Goal: Use online tool/utility: Utilize a website feature to perform a specific function

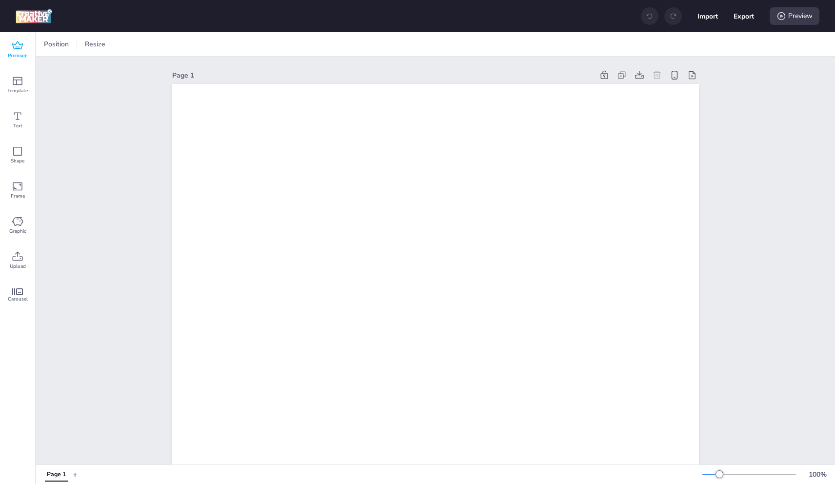
click at [22, 46] on icon at bounding box center [17, 45] width 11 height 8
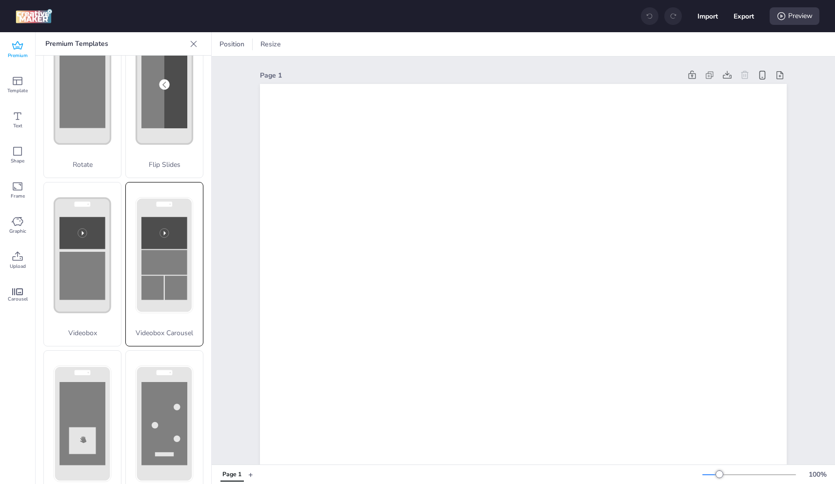
scroll to position [231, 0]
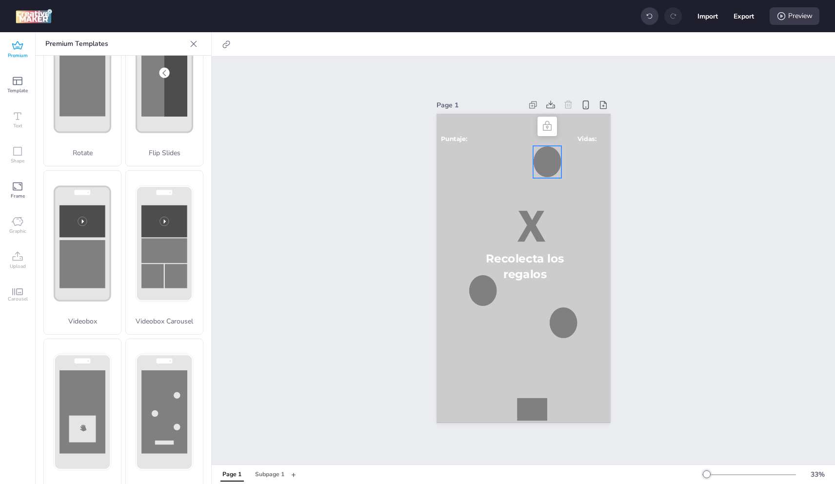
click at [553, 158] on div at bounding box center [547, 162] width 28 height 32
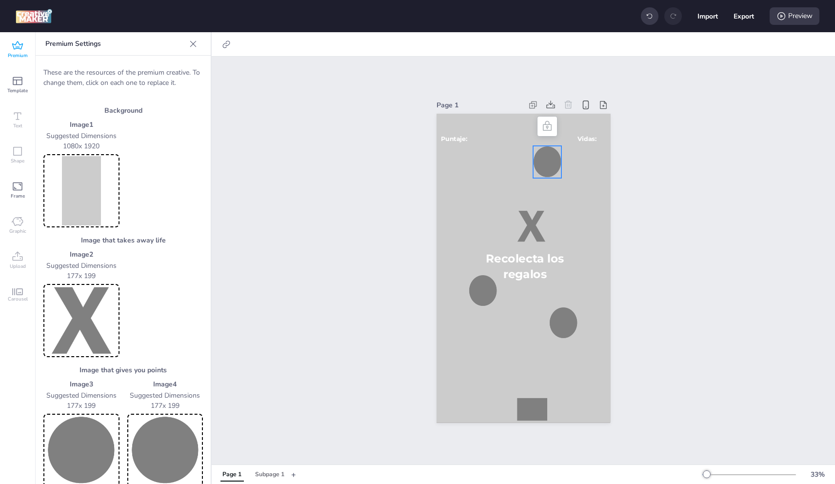
click at [553, 158] on div at bounding box center [547, 162] width 28 height 32
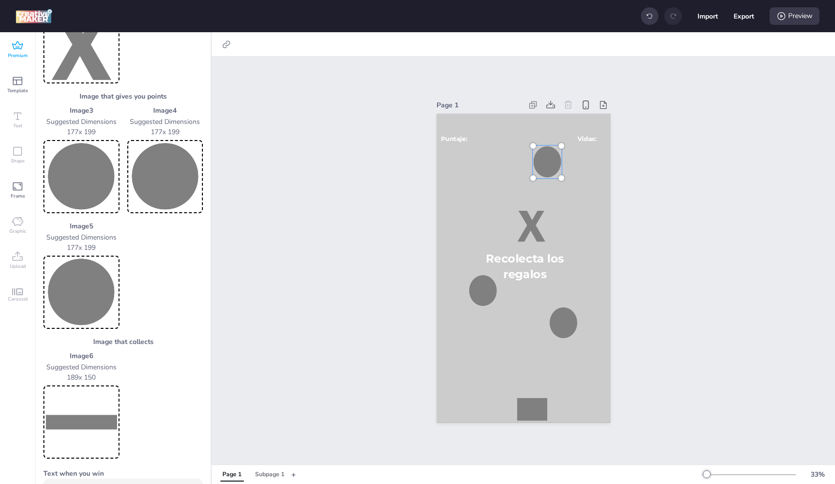
scroll to position [195, 0]
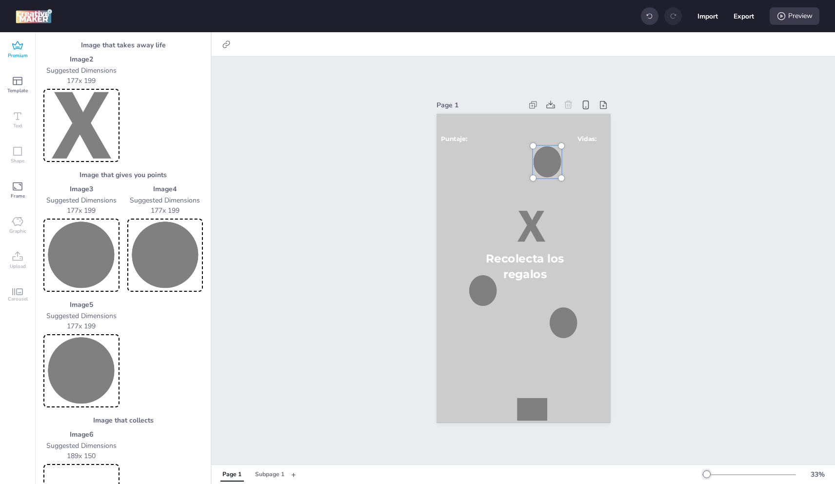
click at [86, 121] on img at bounding box center [81, 125] width 72 height 69
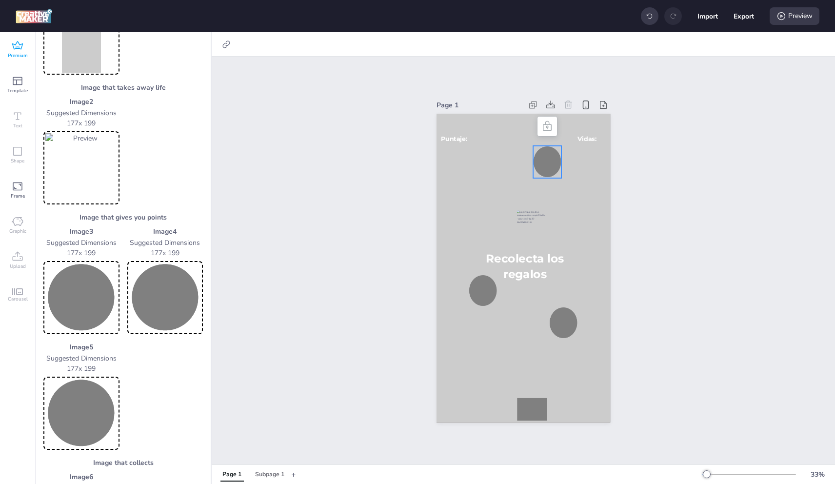
scroll to position [98, 0]
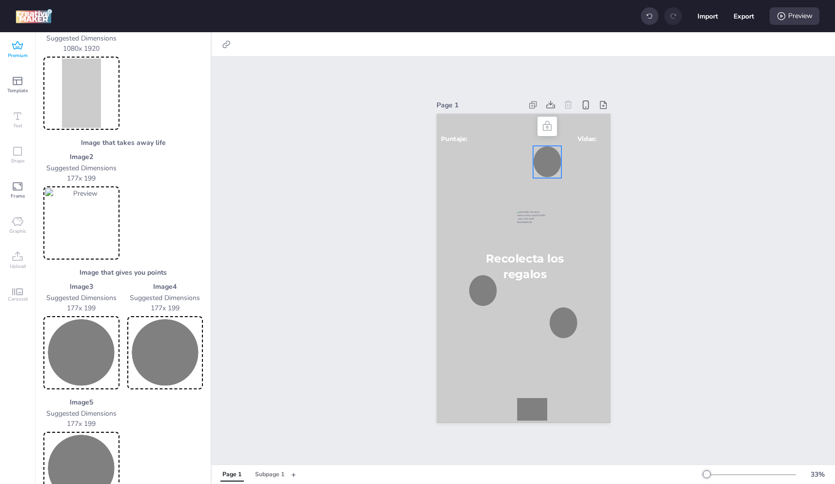
click at [82, 100] on img at bounding box center [81, 93] width 72 height 69
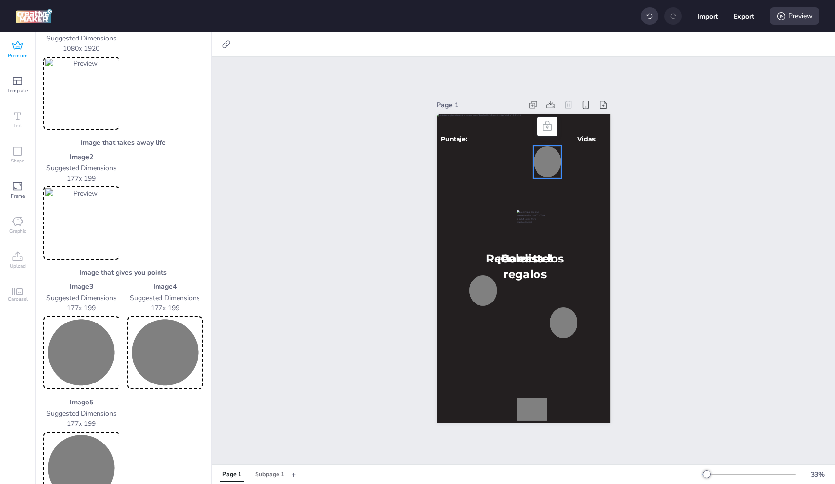
click at [169, 338] on img at bounding box center [165, 352] width 72 height 69
click at [85, 347] on img at bounding box center [81, 352] width 72 height 69
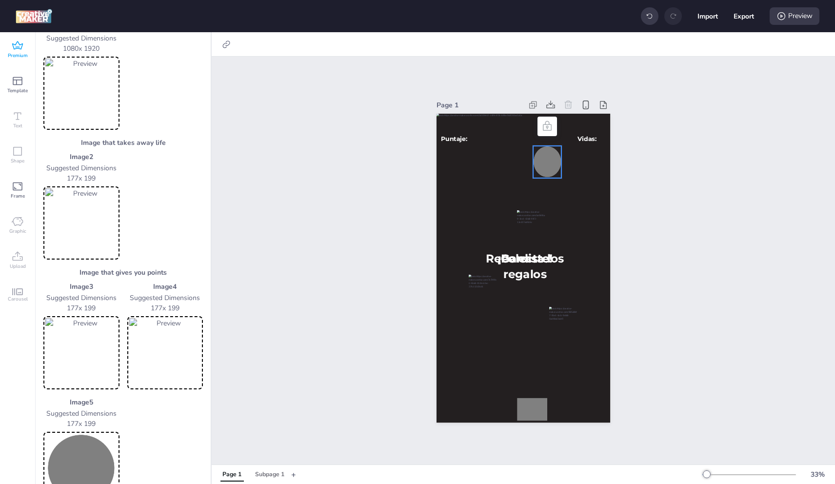
click at [83, 462] on img at bounding box center [81, 468] width 72 height 69
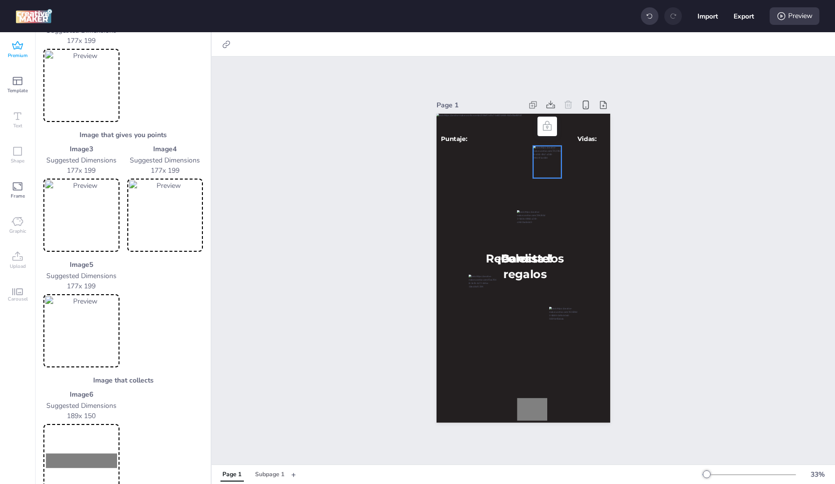
scroll to position [293, 0]
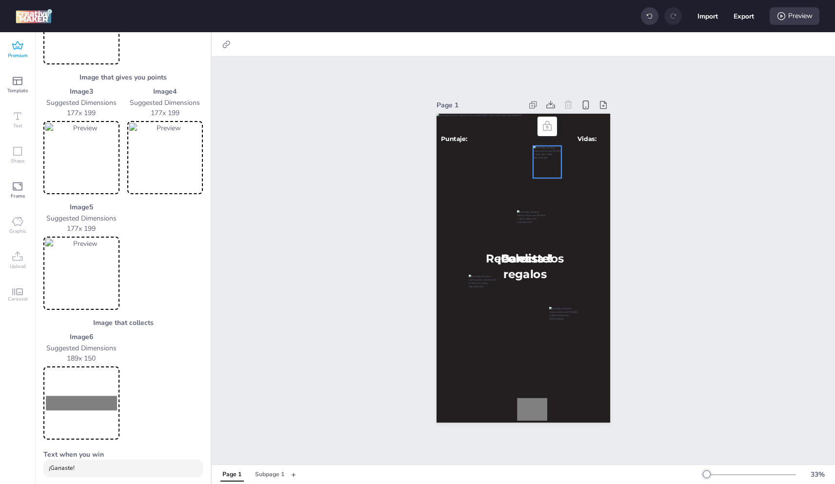
click at [108, 399] on img at bounding box center [81, 402] width 72 height 69
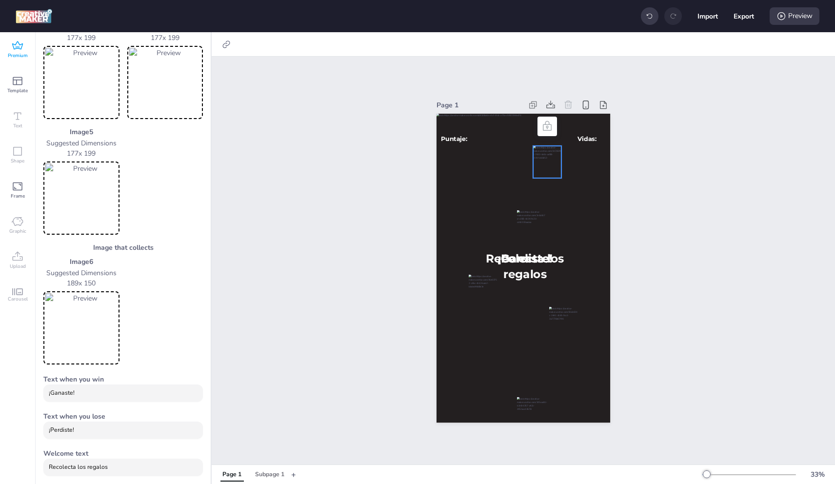
scroll to position [520, 0]
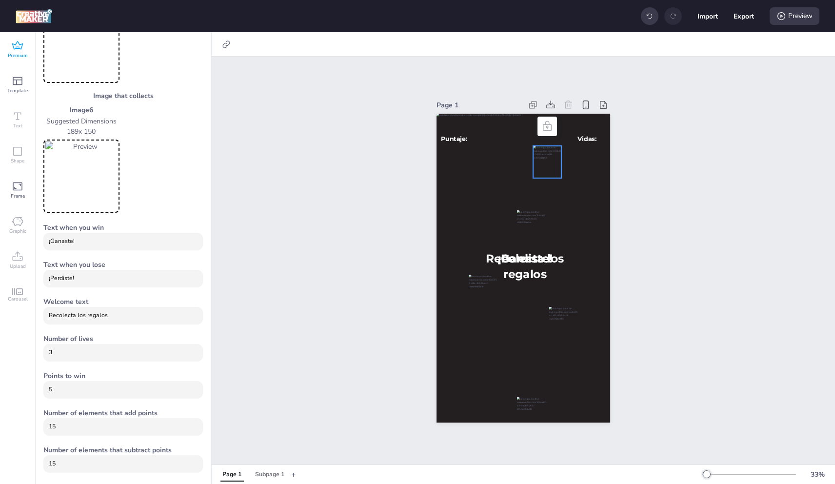
drag, startPoint x: 133, startPoint y: 321, endPoint x: 28, endPoint y: 320, distance: 104.9
click at [28, 320] on div "Premium Template Text Shape Frame Graphic Upload Carousel Premium Templates Dep…" at bounding box center [106, 258] width 212 height 452
click at [75, 313] on input "Recolecta los regalos" at bounding box center [123, 315] width 149 height 9
click at [76, 313] on input "Recolecta los regalos" at bounding box center [123, 315] width 149 height 9
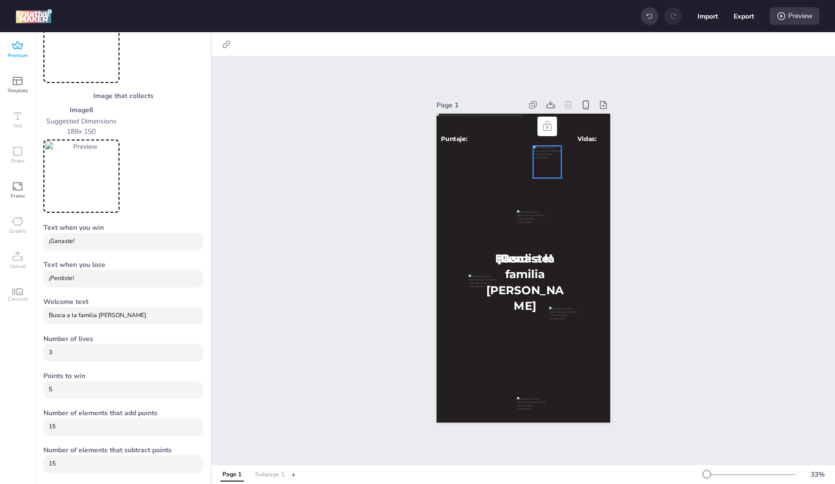
type input "Busca a la familia [PERSON_NAME]"
click at [268, 476] on div "Subpage 1" at bounding box center [269, 474] width 29 height 9
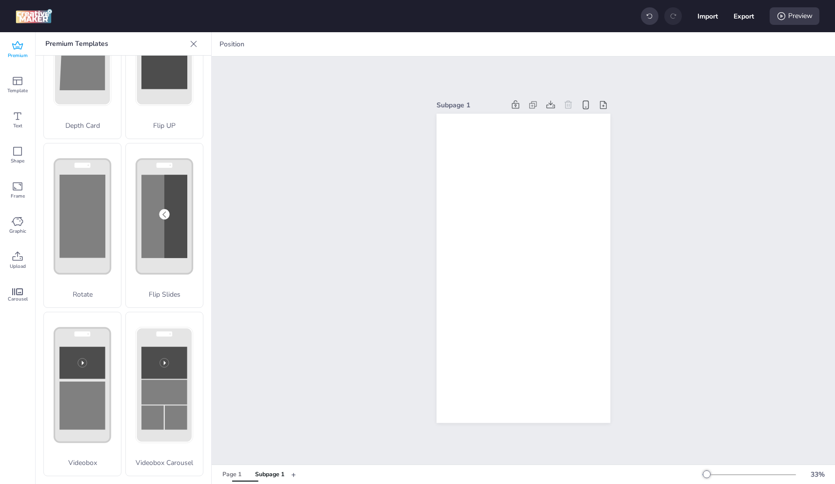
scroll to position [69, 0]
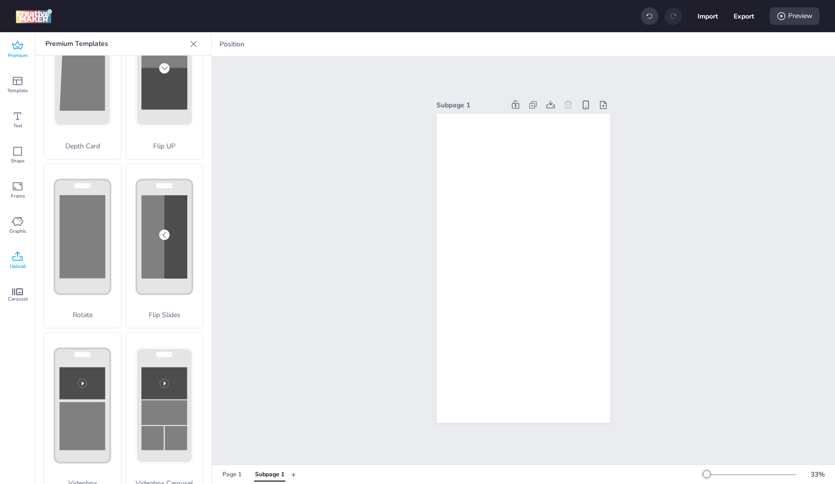
click at [18, 261] on icon at bounding box center [18, 255] width 10 height 9
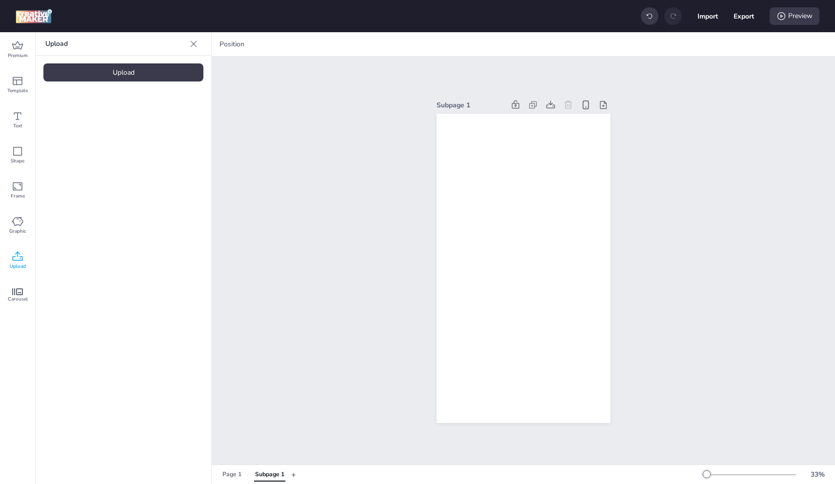
click at [146, 67] on div "Upload" at bounding box center [123, 72] width 160 height 18
click at [90, 142] on img at bounding box center [83, 136] width 60 height 10
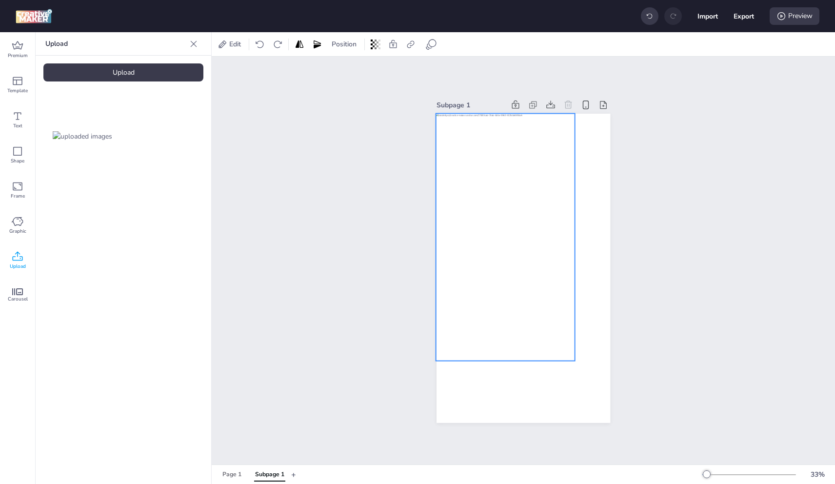
drag, startPoint x: 549, startPoint y: 210, endPoint x: 531, endPoint y: 179, distance: 36.1
click at [531, 179] on div at bounding box center [505, 237] width 139 height 247
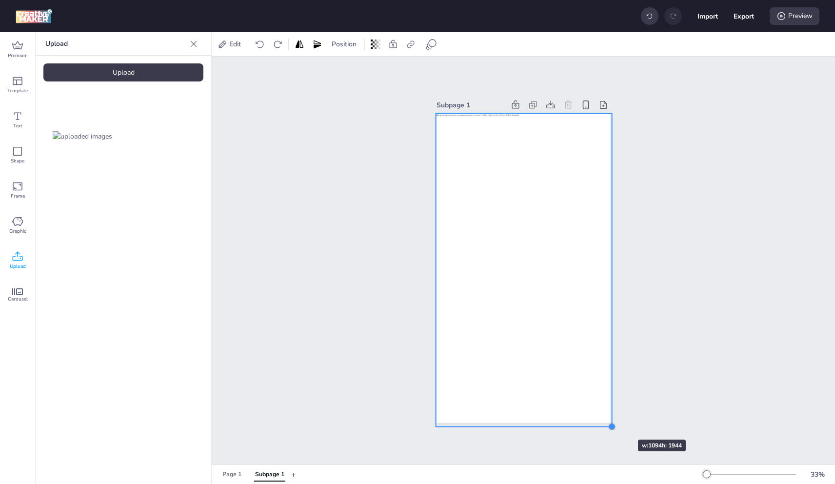
drag, startPoint x: 572, startPoint y: 357, endPoint x: 609, endPoint y: 422, distance: 75.2
click at [609, 423] on div at bounding box center [613, 427] width 8 height 8
click at [141, 80] on div "Upload" at bounding box center [123, 72] width 160 height 18
click at [165, 131] on img at bounding box center [165, 136] width 60 height 10
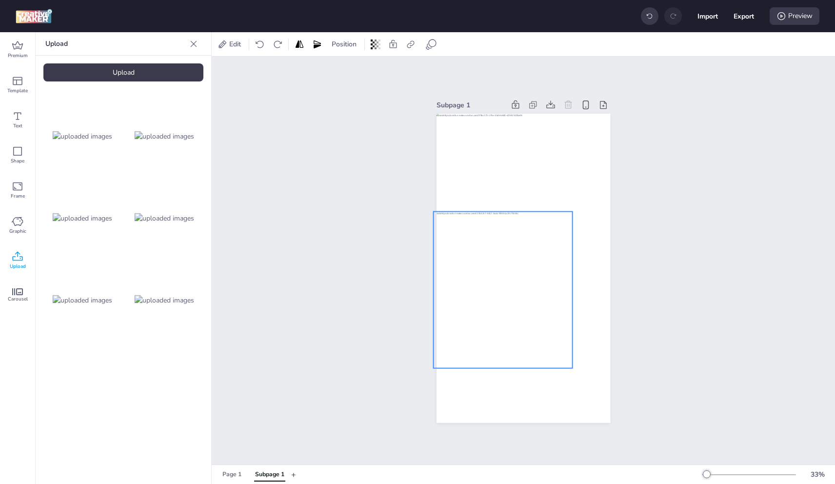
drag, startPoint x: 493, startPoint y: 289, endPoint x: 494, endPoint y: 295, distance: 6.0
click at [485, 295] on div at bounding box center [502, 290] width 139 height 156
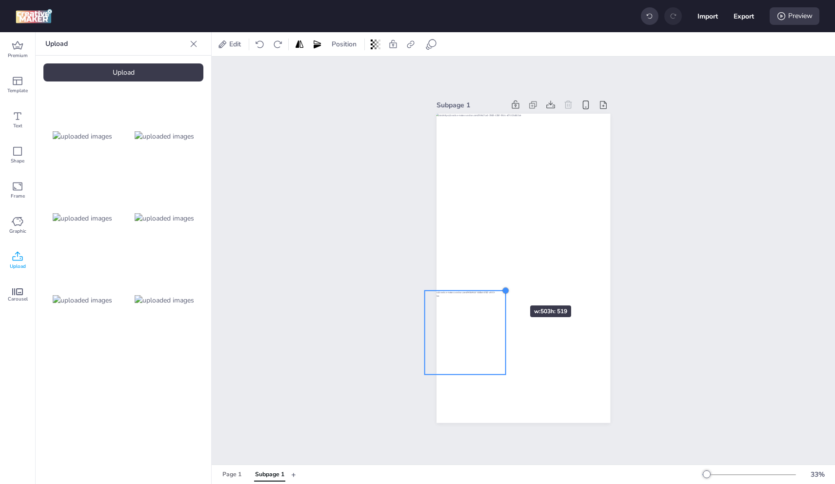
drag, startPoint x: 559, startPoint y: 215, endPoint x: 501, endPoint y: 288, distance: 93.1
click at [502, 288] on div at bounding box center [506, 291] width 8 height 8
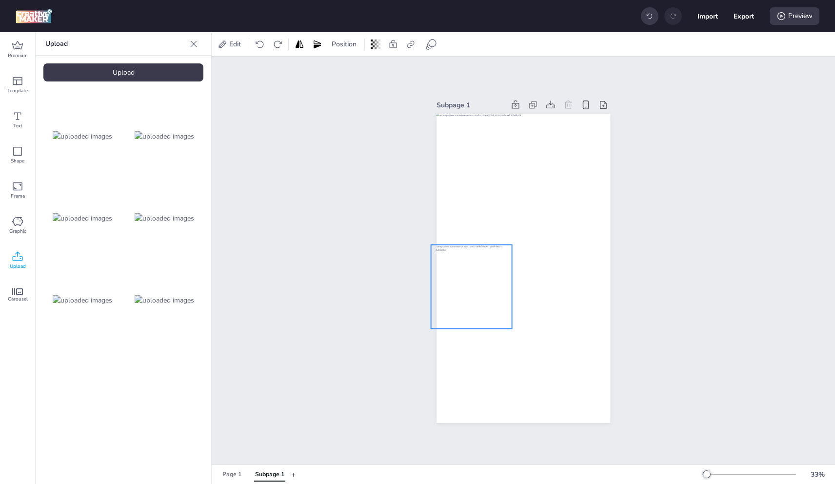
drag, startPoint x: 462, startPoint y: 317, endPoint x: 466, endPoint y: 277, distance: 39.7
click at [466, 277] on div at bounding box center [471, 290] width 81 height 91
click at [166, 215] on img at bounding box center [165, 218] width 60 height 10
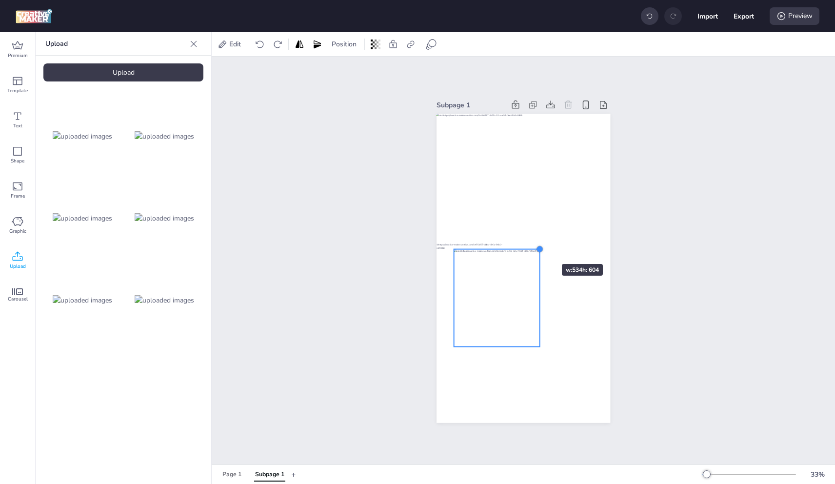
drag, startPoint x: 572, startPoint y: 203, endPoint x: 439, endPoint y: 250, distance: 140.9
click at [536, 246] on div at bounding box center [540, 249] width 8 height 8
click at [91, 295] on img at bounding box center [83, 300] width 60 height 10
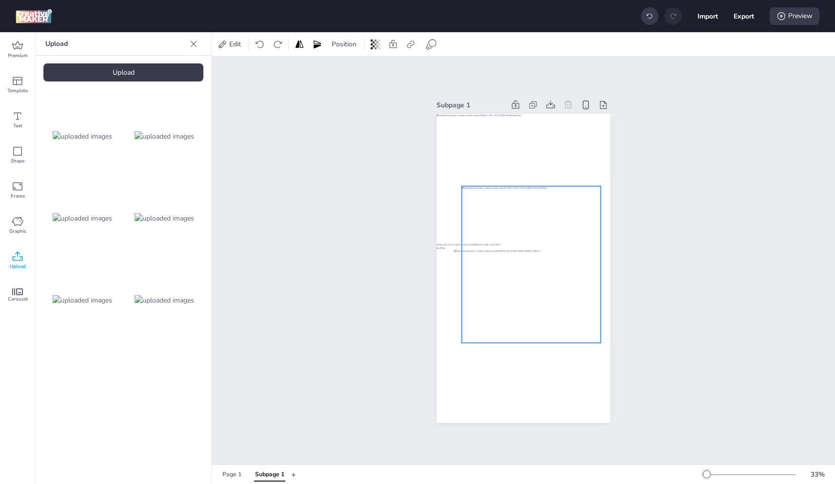
drag, startPoint x: 517, startPoint y: 232, endPoint x: 534, endPoint y: 230, distance: 17.2
click at [528, 230] on div at bounding box center [531, 264] width 139 height 156
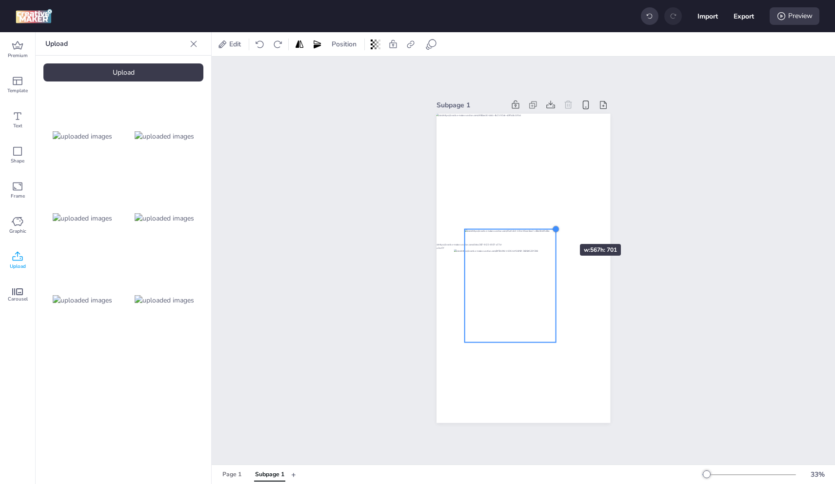
drag, startPoint x: 566, startPoint y: 210, endPoint x: 487, endPoint y: 259, distance: 92.9
click at [552, 227] on div at bounding box center [556, 229] width 8 height 8
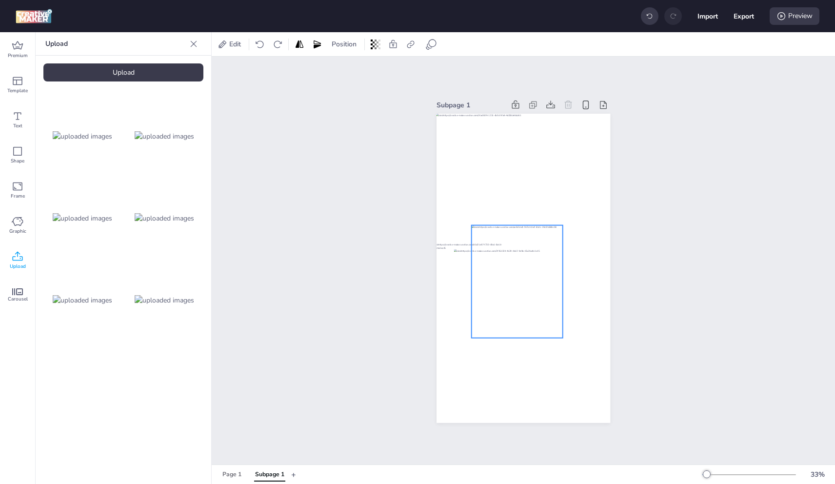
click at [497, 255] on div at bounding box center [516, 276] width 91 height 102
drag, startPoint x: 170, startPoint y: 297, endPoint x: 327, endPoint y: 257, distance: 162.0
click at [171, 297] on img at bounding box center [165, 300] width 60 height 10
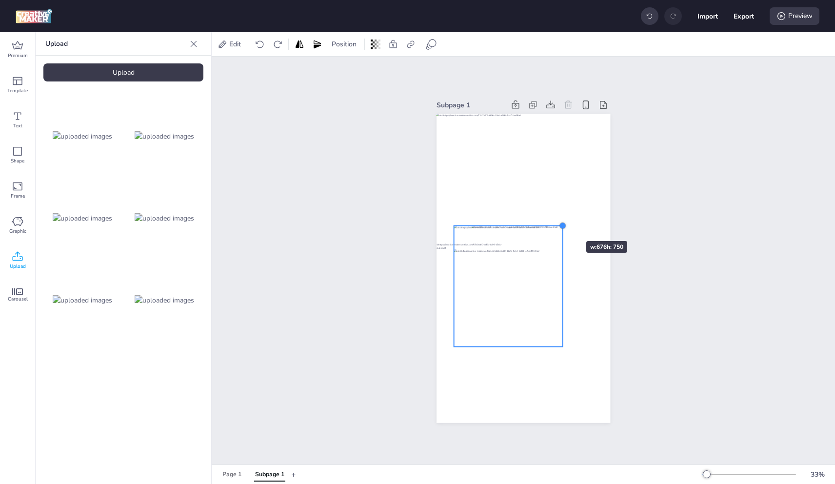
drag, startPoint x: 587, startPoint y: 190, endPoint x: 535, endPoint y: 241, distance: 72.8
click at [559, 227] on div at bounding box center [563, 226] width 8 height 8
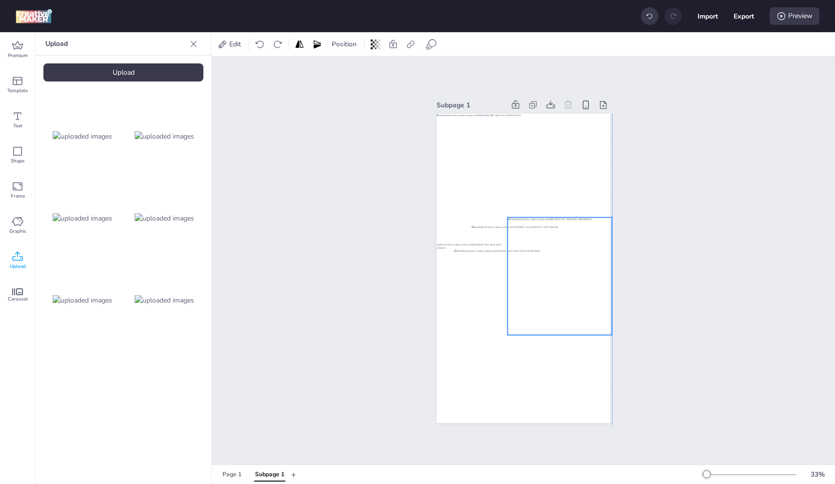
drag, startPoint x: 485, startPoint y: 281, endPoint x: 536, endPoint y: 270, distance: 52.3
click at [536, 270] on div at bounding box center [560, 277] width 104 height 118
drag, startPoint x: 97, startPoint y: 211, endPoint x: 129, endPoint y: 212, distance: 32.7
click at [102, 213] on img at bounding box center [83, 218] width 60 height 10
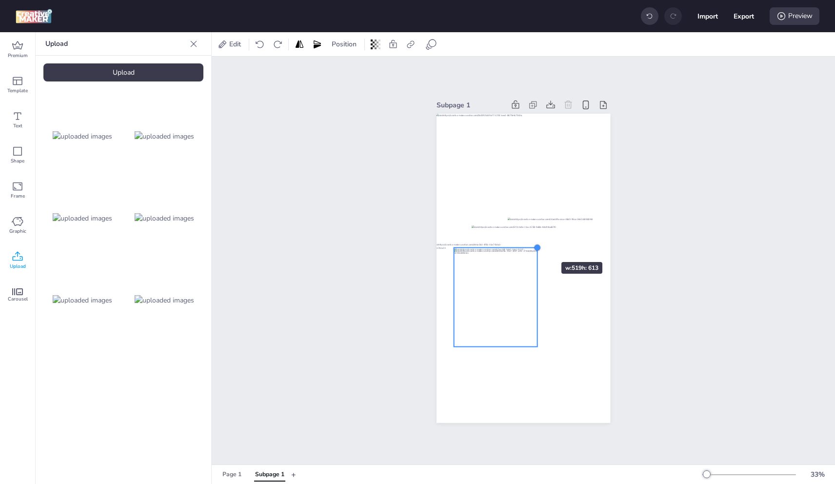
drag, startPoint x: 588, startPoint y: 187, endPoint x: 497, endPoint y: 284, distance: 132.9
click at [534, 245] on div at bounding box center [538, 248] width 8 height 8
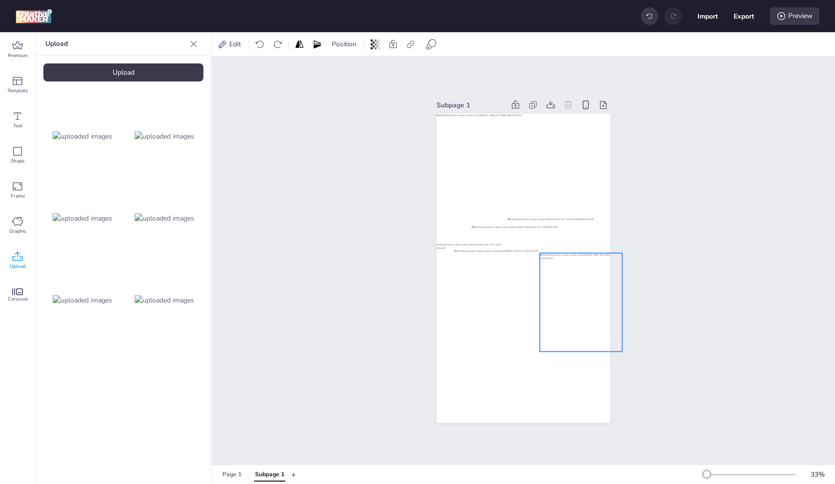
drag, startPoint x: 561, startPoint y: 304, endPoint x: 581, endPoint y: 301, distance: 19.7
click at [581, 301] on div at bounding box center [581, 299] width 82 height 93
click at [353, 45] on span "Position" at bounding box center [344, 44] width 29 height 10
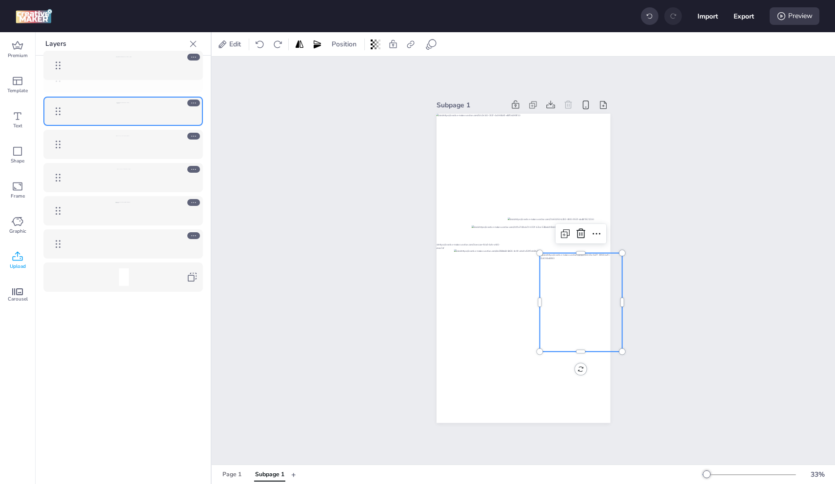
drag, startPoint x: 56, startPoint y: 180, endPoint x: 63, endPoint y: 68, distance: 112.5
click at [63, 68] on body "Import Export Preview Premium Template Text Shape Frame Graphic Upload Carousel…" at bounding box center [417, 242] width 835 height 484
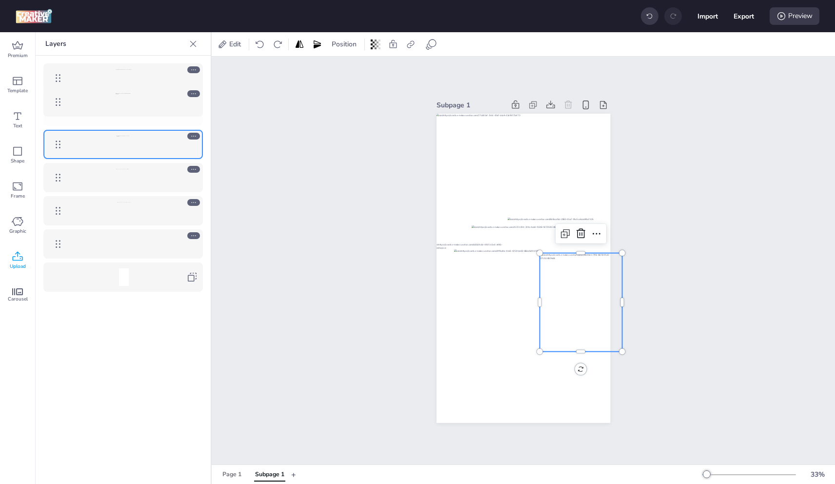
drag, startPoint x: 57, startPoint y: 206, endPoint x: 59, endPoint y: 98, distance: 108.8
click at [59, 98] on body "Import Export Preview Premium Template Text Shape Frame Graphic Upload Carousel…" at bounding box center [417, 242] width 835 height 484
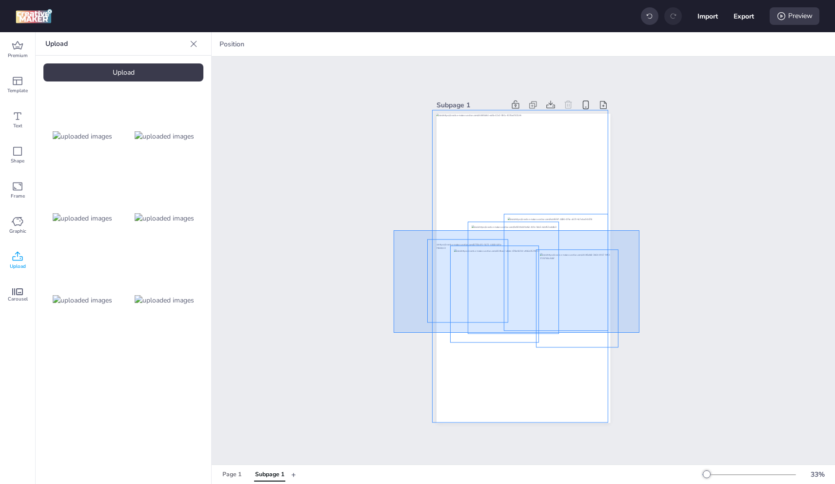
drag, startPoint x: 577, startPoint y: 312, endPoint x: 573, endPoint y: 302, distance: 11.0
click at [640, 332] on div "Subpage 1" at bounding box center [524, 261] width 624 height 408
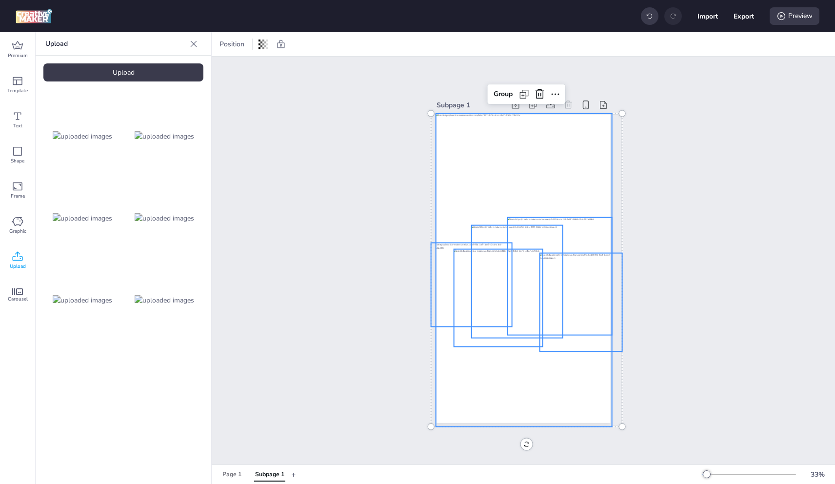
drag, startPoint x: 462, startPoint y: 128, endPoint x: 471, endPoint y: 138, distance: 13.5
click at [462, 128] on div at bounding box center [524, 270] width 176 height 313
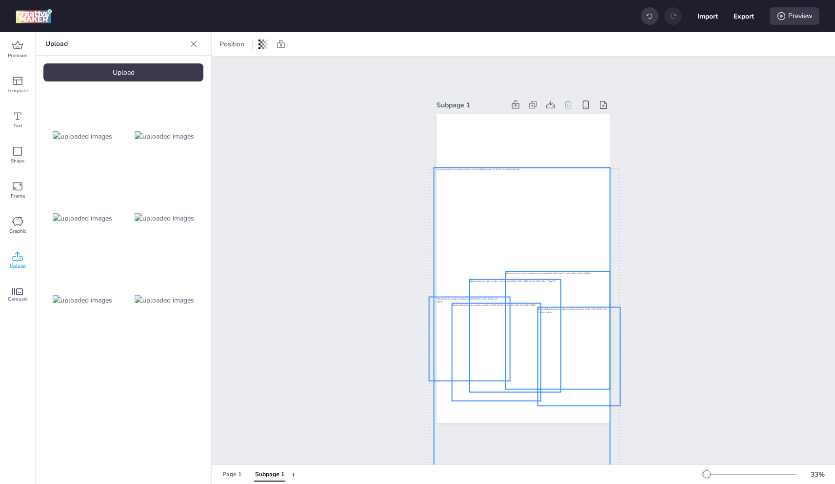
drag, startPoint x: 544, startPoint y: 261, endPoint x: 544, endPoint y: 312, distance: 50.8
click at [543, 313] on div at bounding box center [579, 353] width 82 height 93
click at [580, 190] on div at bounding box center [523, 325] width 176 height 313
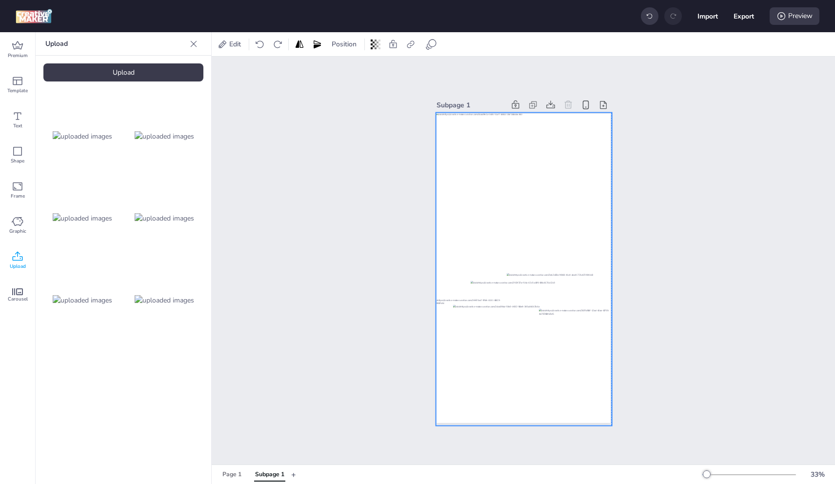
drag, startPoint x: 583, startPoint y: 175, endPoint x: 584, endPoint y: 137, distance: 38.6
click at [584, 137] on div at bounding box center [524, 269] width 176 height 313
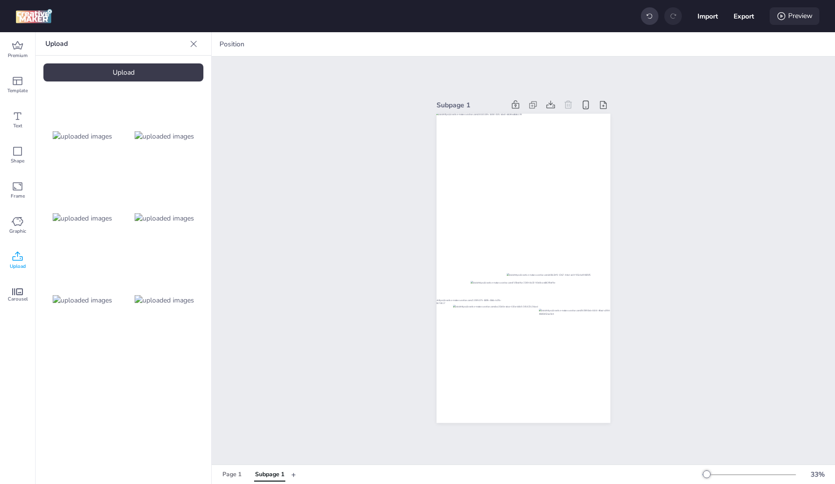
click at [802, 12] on div "Preview" at bounding box center [795, 16] width 50 height 18
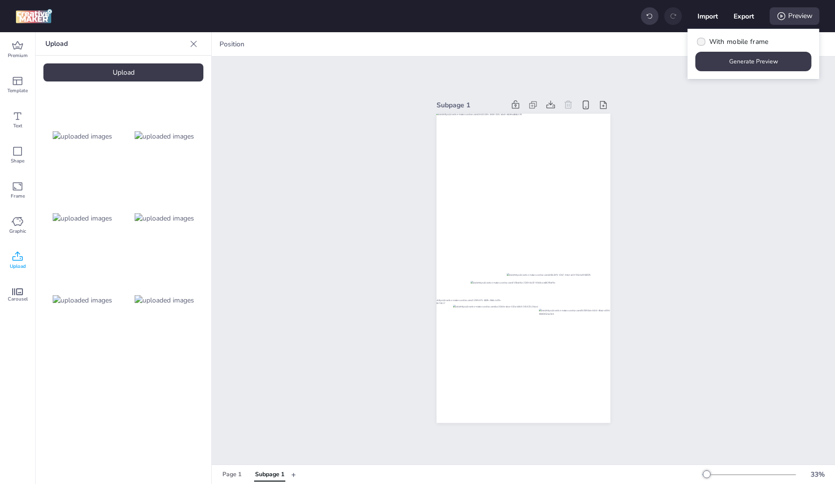
click at [743, 40] on span "With mobile frame" at bounding box center [740, 42] width 60 height 10
click at [703, 42] on input "With mobile frame" at bounding box center [700, 45] width 6 height 6
checkbox input "true"
click at [746, 59] on button "Generate Preview" at bounding box center [754, 62] width 116 height 20
click at [738, 61] on button "Generate Preview" at bounding box center [754, 62] width 116 height 20
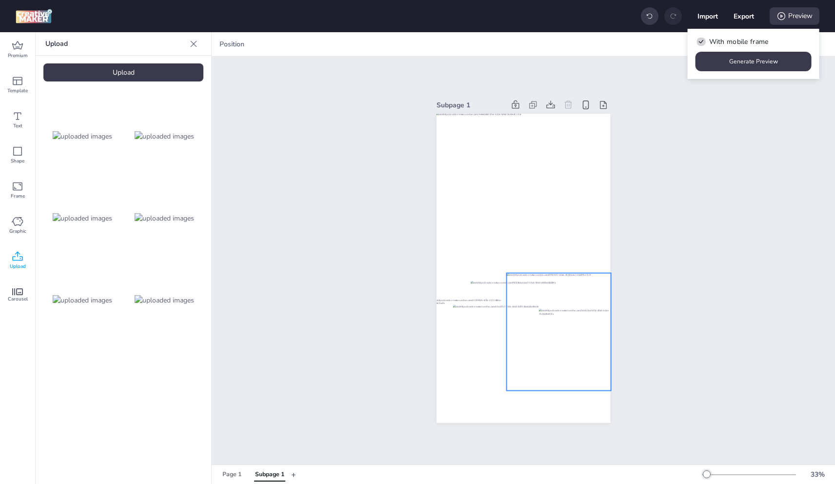
click at [516, 296] on div at bounding box center [559, 332] width 104 height 118
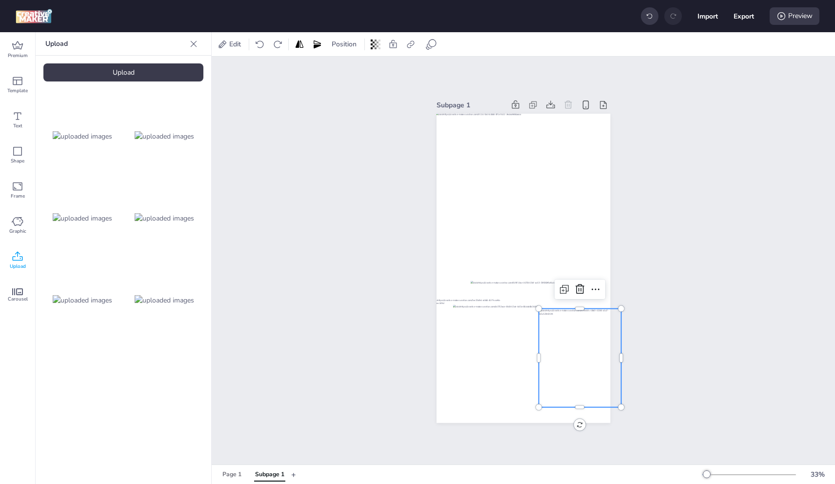
click at [578, 339] on div at bounding box center [580, 355] width 82 height 93
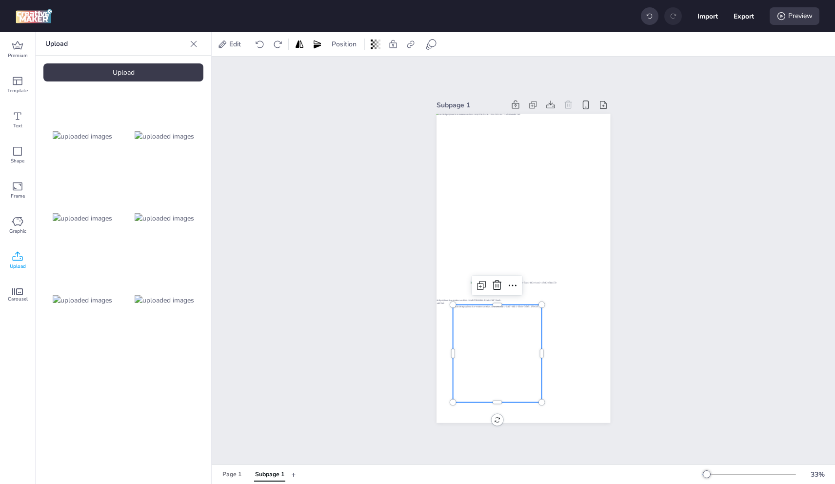
click at [514, 312] on div at bounding box center [497, 355] width 89 height 100
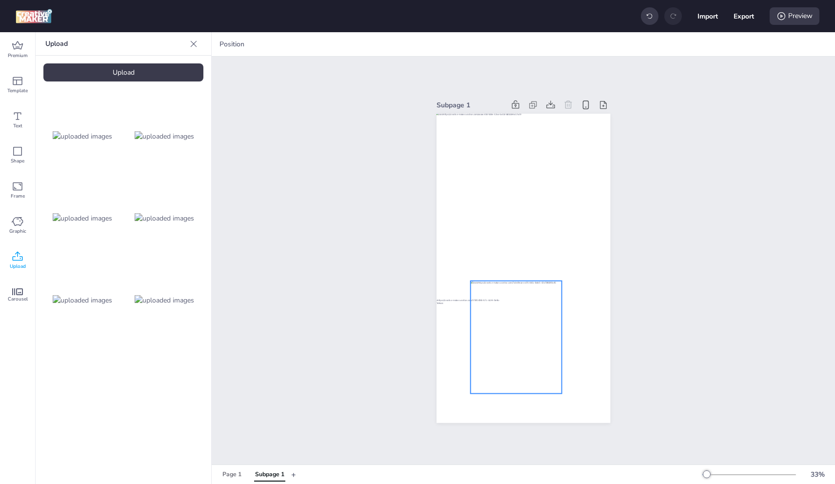
click at [506, 342] on div at bounding box center [470, 344] width 81 height 91
click at [501, 323] on div at bounding box center [515, 332] width 91 height 102
click at [106, 72] on div "Upload" at bounding box center [123, 72] width 160 height 18
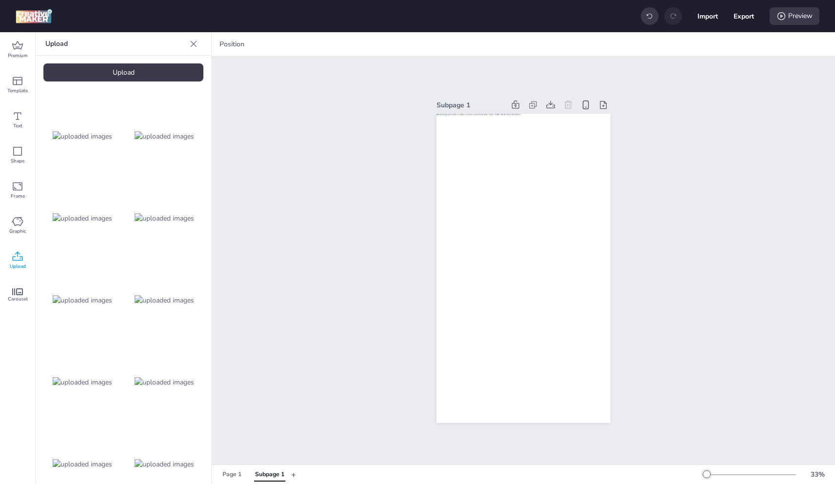
click at [99, 377] on img at bounding box center [83, 382] width 60 height 10
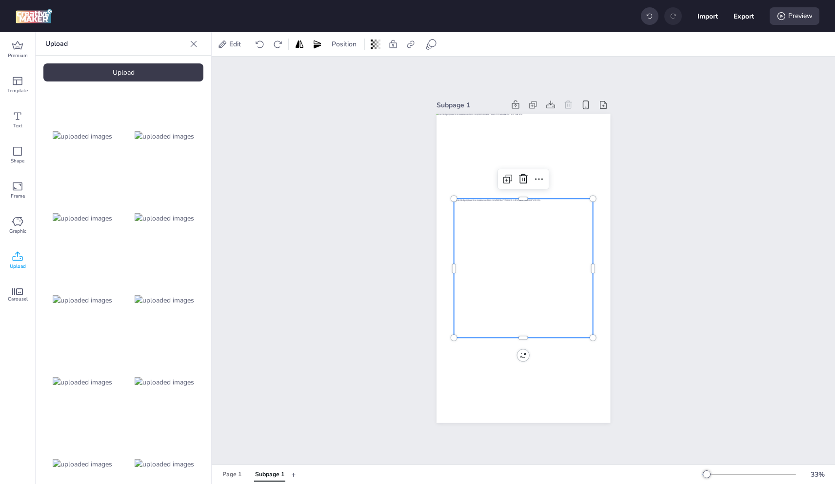
click at [159, 377] on img at bounding box center [165, 382] width 60 height 10
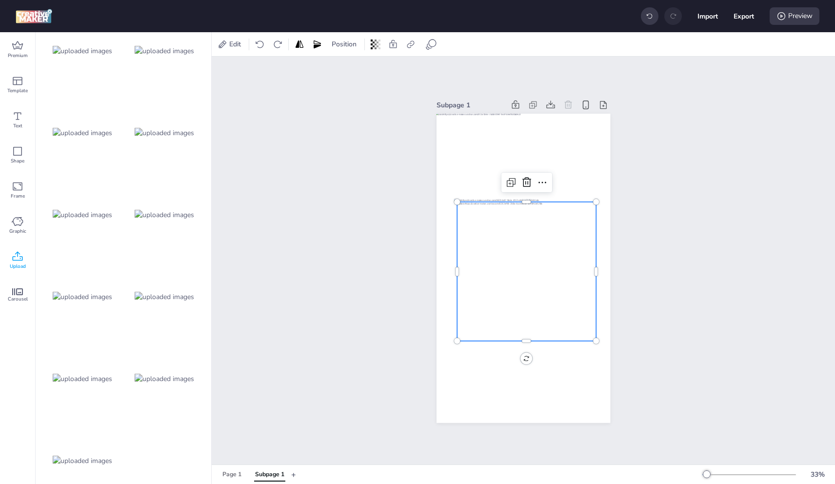
scroll to position [87, 0]
click at [154, 372] on img at bounding box center [165, 377] width 60 height 10
drag, startPoint x: 92, startPoint y: 354, endPoint x: 94, endPoint y: 360, distance: 6.3
click at [93, 372] on img at bounding box center [83, 377] width 60 height 10
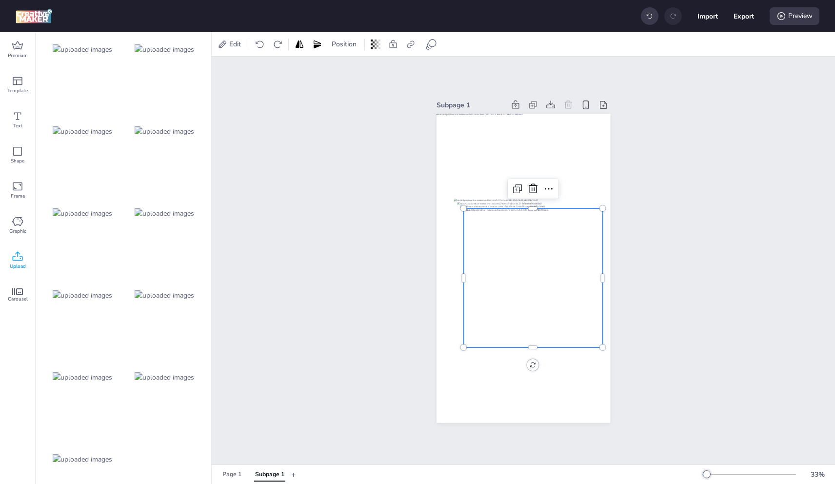
click at [87, 454] on img at bounding box center [83, 459] width 60 height 10
drag, startPoint x: 653, startPoint y: 265, endPoint x: 671, endPoint y: 248, distance: 24.5
click at [656, 262] on div "Subpage 1" at bounding box center [524, 261] width 624 height 408
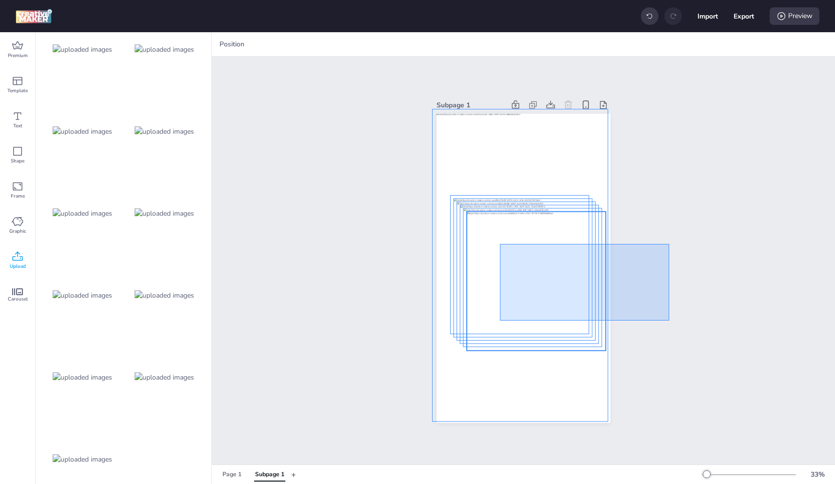
drag, startPoint x: 670, startPoint y: 244, endPoint x: 481, endPoint y: 318, distance: 202.9
click at [478, 323] on div "Subpage 1" at bounding box center [524, 261] width 624 height 408
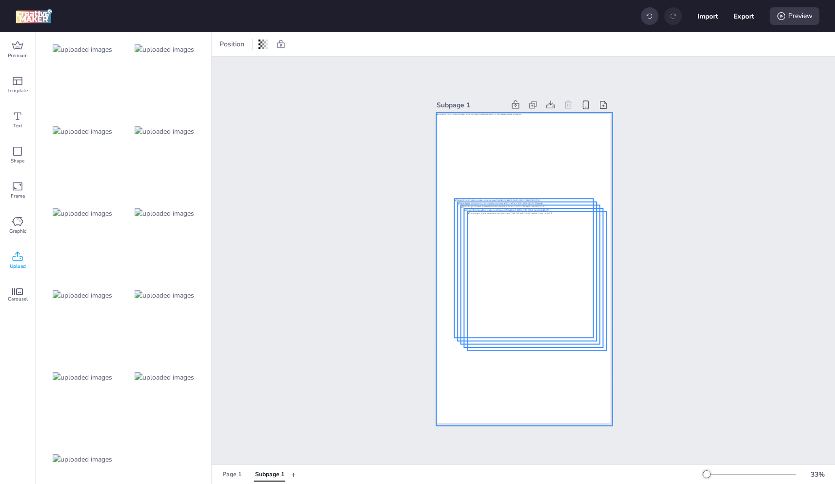
drag, startPoint x: 447, startPoint y: 125, endPoint x: 466, endPoint y: 150, distance: 30.6
click at [447, 125] on div at bounding box center [524, 269] width 176 height 313
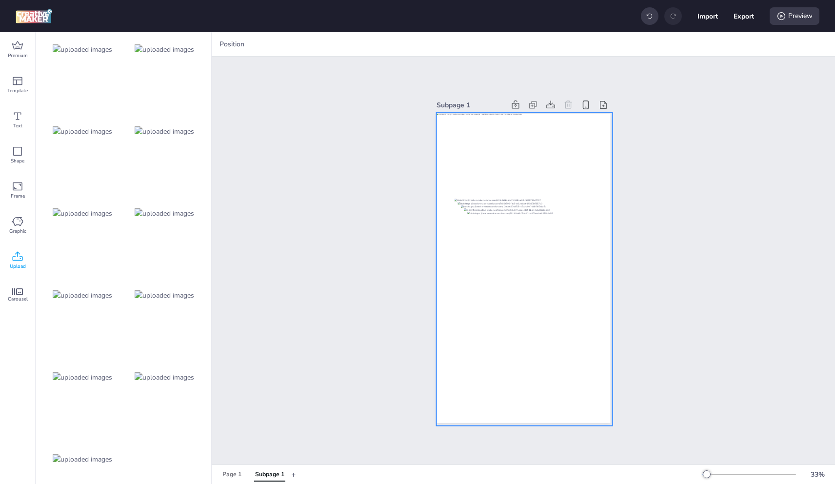
click at [443, 135] on div at bounding box center [524, 269] width 176 height 313
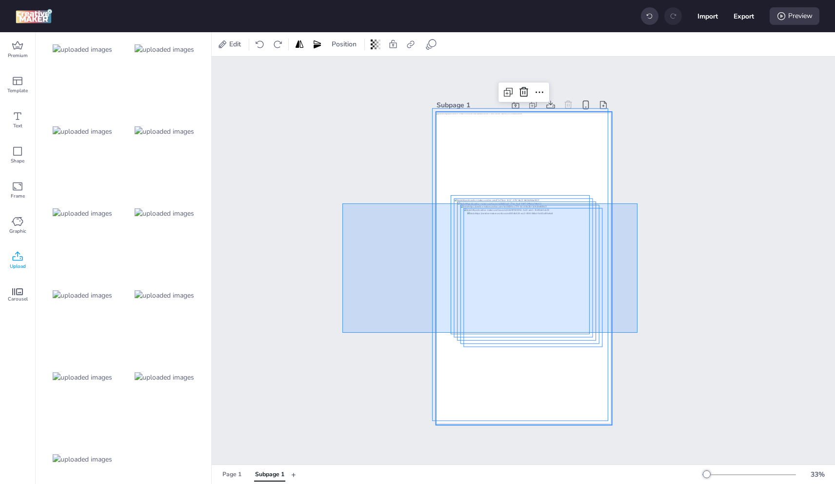
drag, startPoint x: 440, startPoint y: 244, endPoint x: 638, endPoint y: 333, distance: 217.3
click at [638, 333] on div "Subpage 1" at bounding box center [524, 261] width 624 height 408
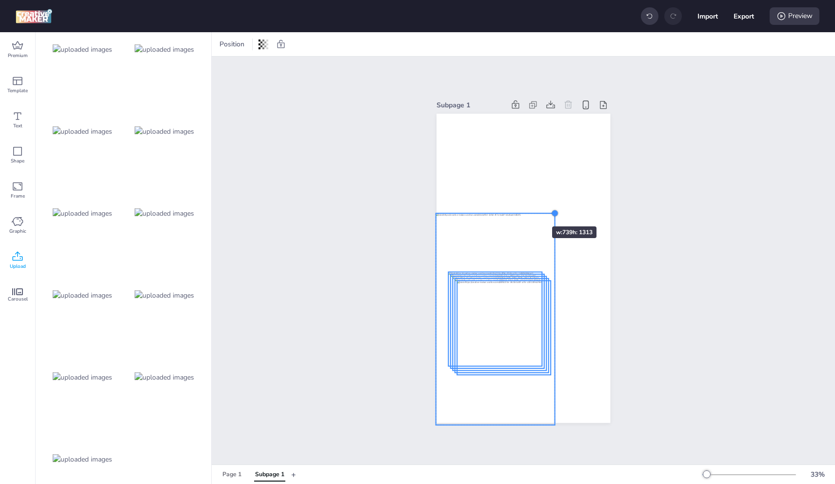
drag, startPoint x: 607, startPoint y: 107, endPoint x: 523, endPoint y: 209, distance: 131.7
click at [523, 209] on div at bounding box center [524, 268] width 174 height 309
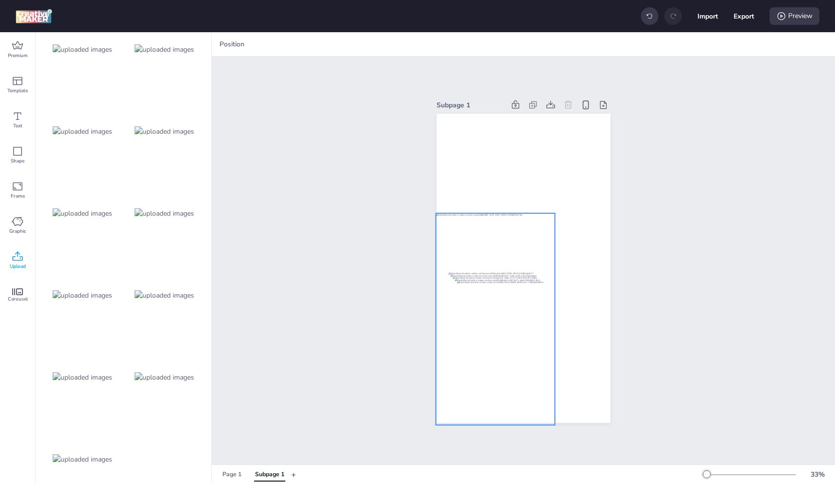
drag, startPoint x: 510, startPoint y: 222, endPoint x: 549, endPoint y: 213, distance: 40.1
click at [510, 222] on div at bounding box center [495, 318] width 119 height 211
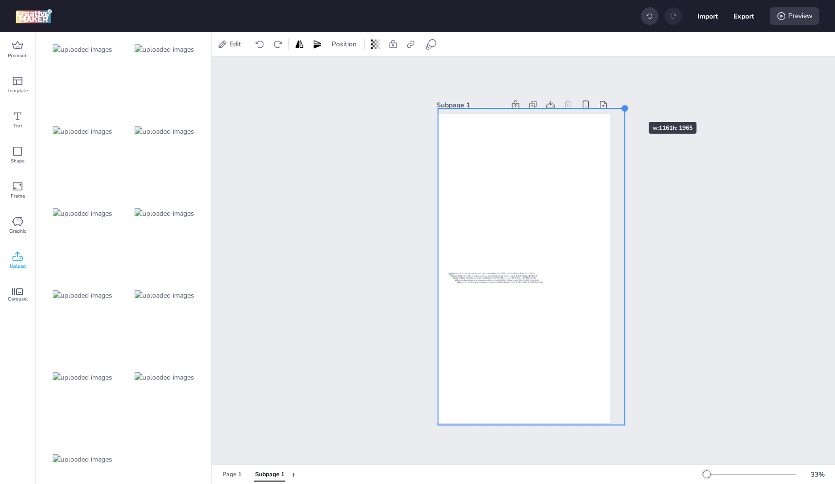
drag, startPoint x: 552, startPoint y: 209, endPoint x: 620, endPoint y: 104, distance: 124.9
click at [621, 104] on div at bounding box center [625, 108] width 8 height 8
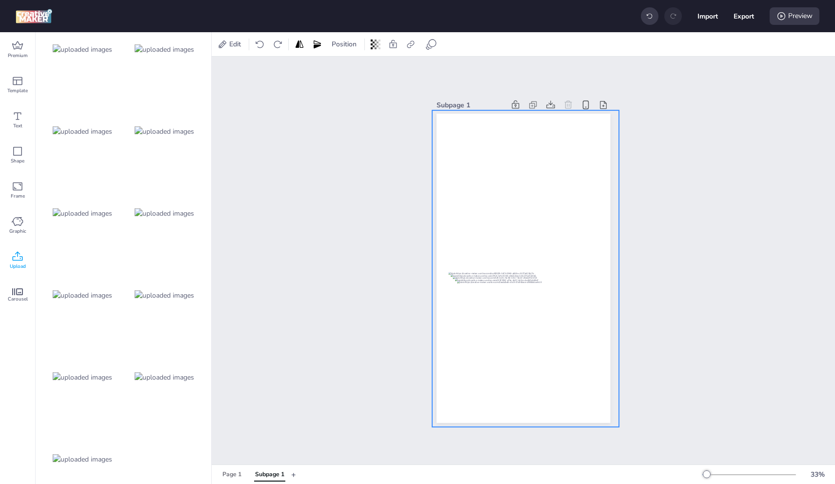
drag, startPoint x: 576, startPoint y: 125, endPoint x: 584, endPoint y: 151, distance: 27.0
click at [569, 127] on div at bounding box center [525, 276] width 187 height 332
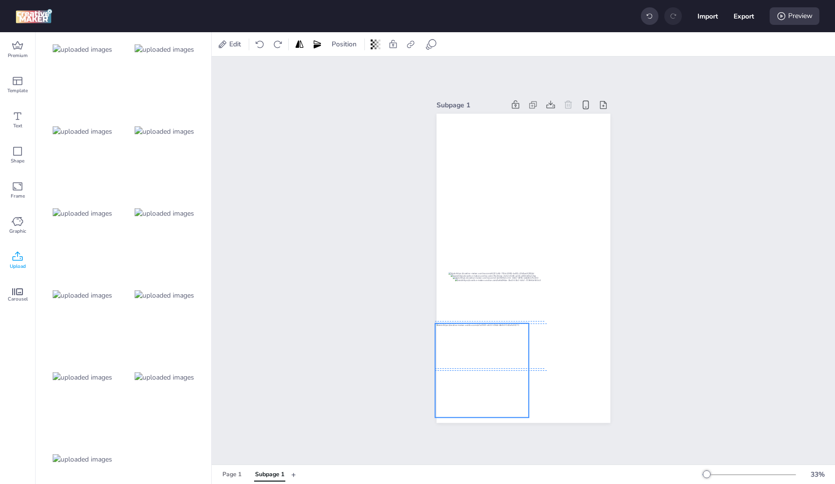
click at [474, 368] on div at bounding box center [482, 371] width 94 height 94
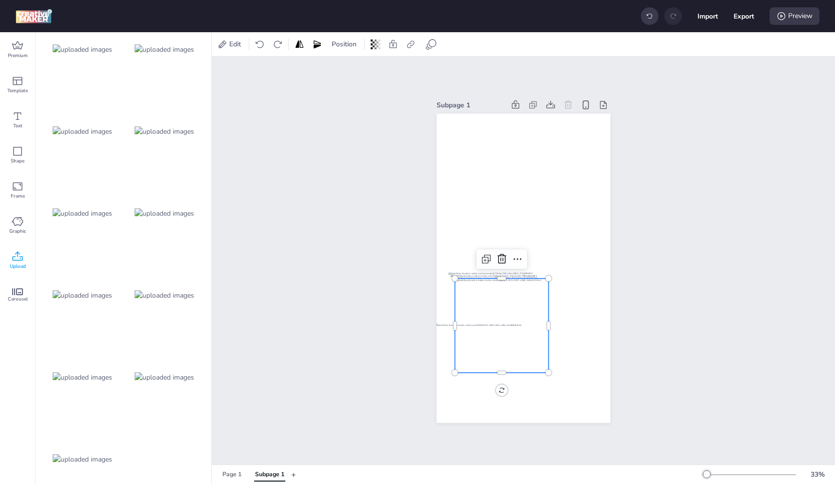
click at [513, 304] on div at bounding box center [502, 326] width 94 height 94
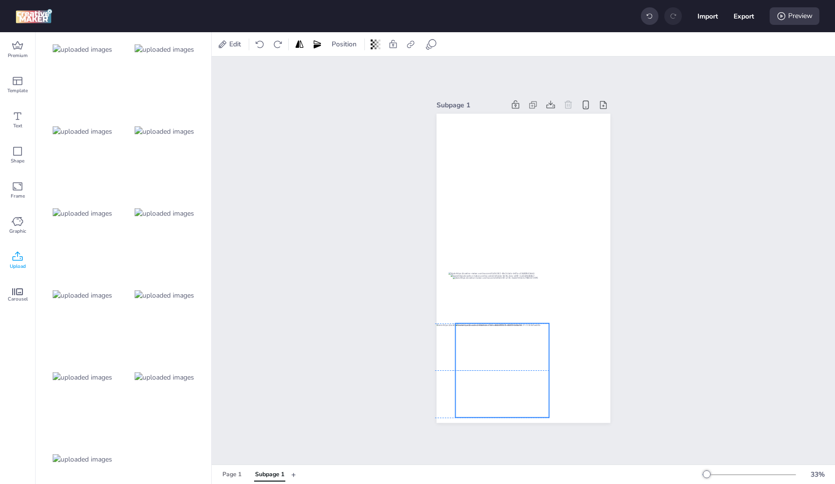
drag, startPoint x: 506, startPoint y: 306, endPoint x: 504, endPoint y: 353, distance: 46.4
click at [504, 114] on div at bounding box center [524, 114] width 174 height 0
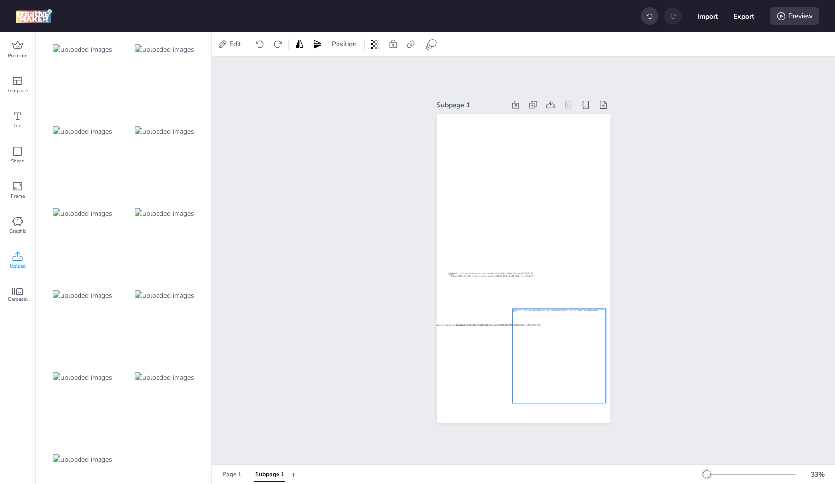
drag, startPoint x: 493, startPoint y: 306, endPoint x: 547, endPoint y: 337, distance: 62.3
click at [554, 339] on div at bounding box center [559, 356] width 94 height 94
drag, startPoint x: 521, startPoint y: 326, endPoint x: 565, endPoint y: 316, distance: 45.2
click at [522, 114] on div at bounding box center [524, 114] width 174 height 0
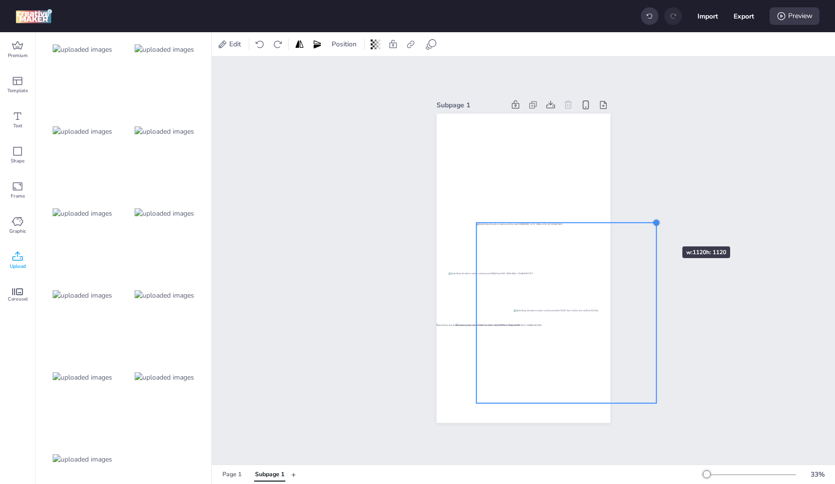
drag, startPoint x: 567, startPoint y: 306, endPoint x: 655, endPoint y: 227, distance: 118.2
click at [655, 227] on div "Subpage 1" at bounding box center [524, 261] width 624 height 408
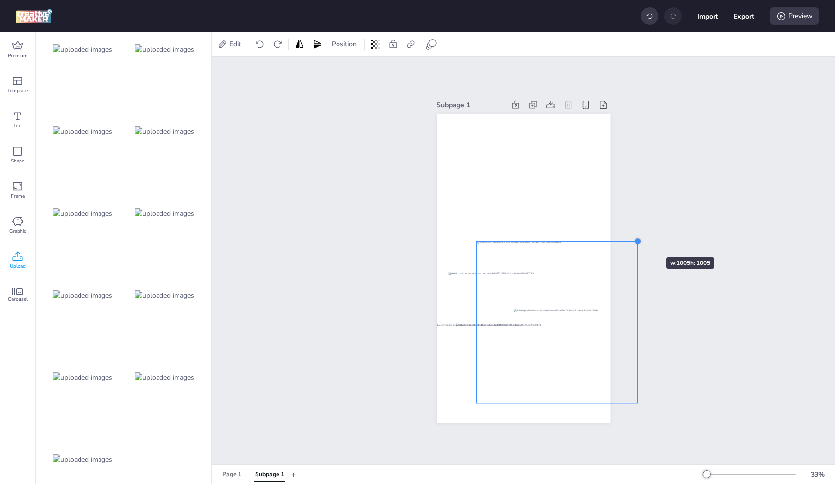
drag, startPoint x: 657, startPoint y: 217, endPoint x: 637, endPoint y: 240, distance: 30.1
click at [637, 240] on div at bounding box center [638, 242] width 8 height 8
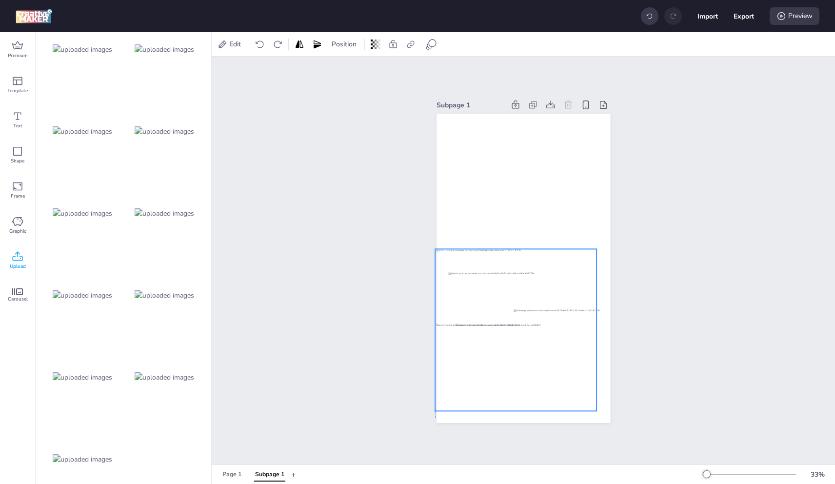
drag, startPoint x: 536, startPoint y: 307, endPoint x: 552, endPoint y: 329, distance: 27.5
click at [519, 114] on div at bounding box center [524, 114] width 174 height 0
click at [558, 337] on div at bounding box center [561, 356] width 94 height 94
click at [559, 331] on div at bounding box center [561, 356] width 94 height 94
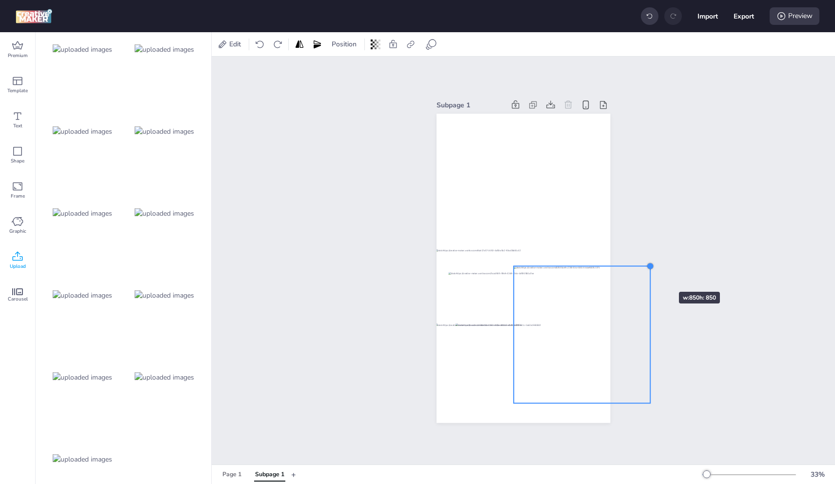
drag, startPoint x: 607, startPoint y: 304, endPoint x: 650, endPoint y: 274, distance: 52.3
click at [650, 274] on div "Subpage 1" at bounding box center [524, 261] width 624 height 408
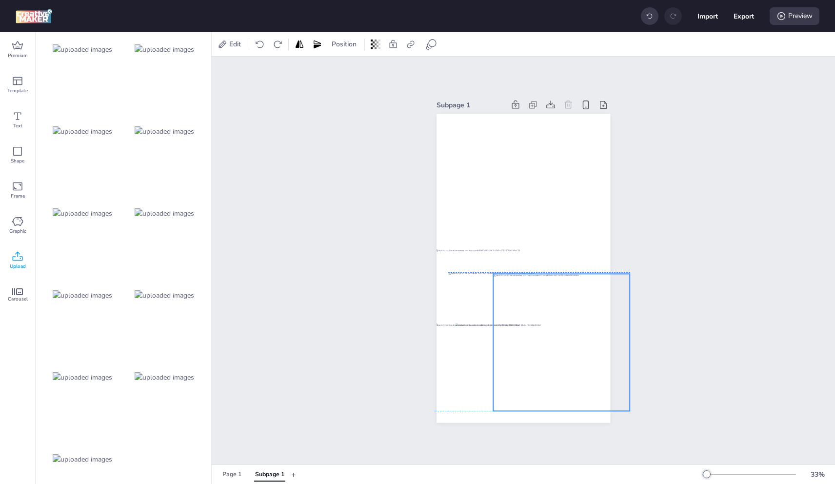
drag, startPoint x: 547, startPoint y: 328, endPoint x: 526, endPoint y: 336, distance: 21.8
click at [526, 114] on div at bounding box center [524, 114] width 174 height 0
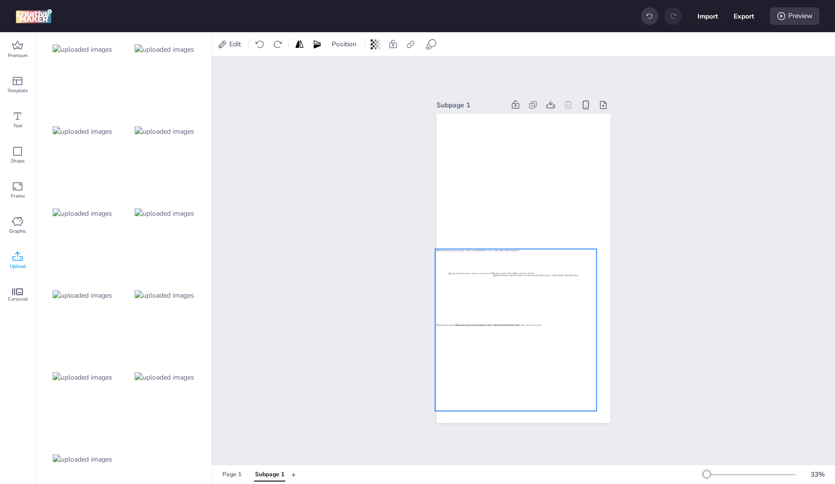
click at [479, 307] on div at bounding box center [516, 330] width 162 height 162
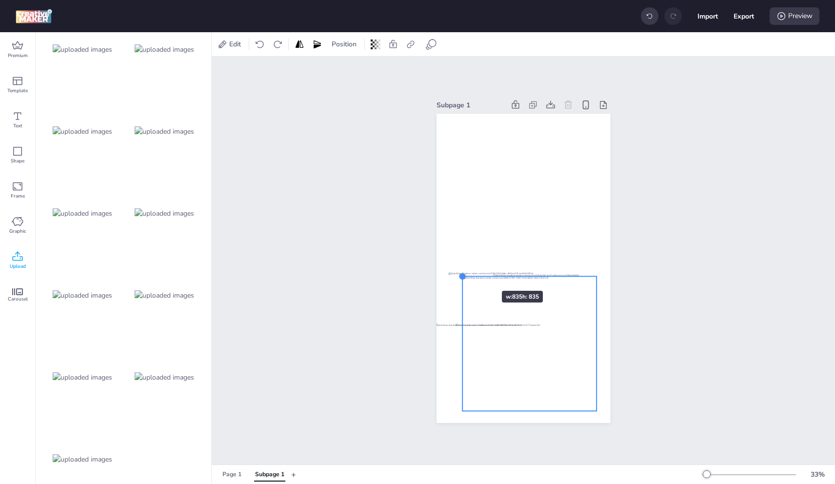
drag, startPoint x: 438, startPoint y: 251, endPoint x: 473, endPoint y: 273, distance: 41.7
click at [473, 273] on div at bounding box center [524, 268] width 174 height 309
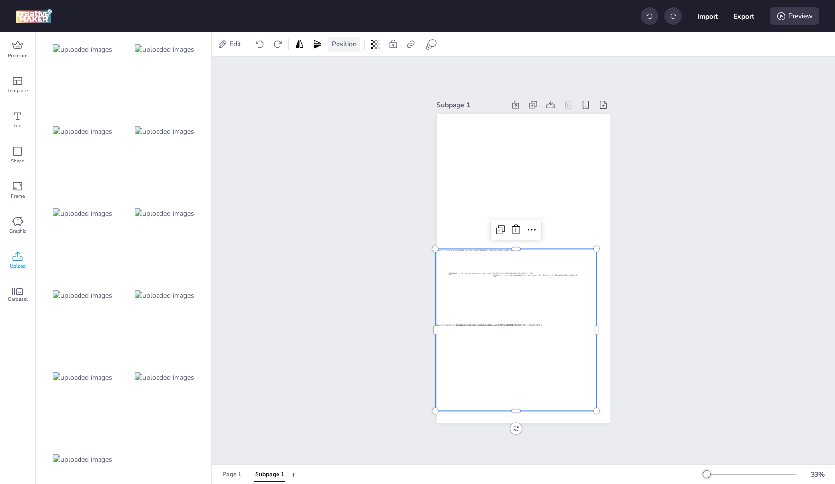
click at [347, 43] on span "Position" at bounding box center [344, 44] width 29 height 10
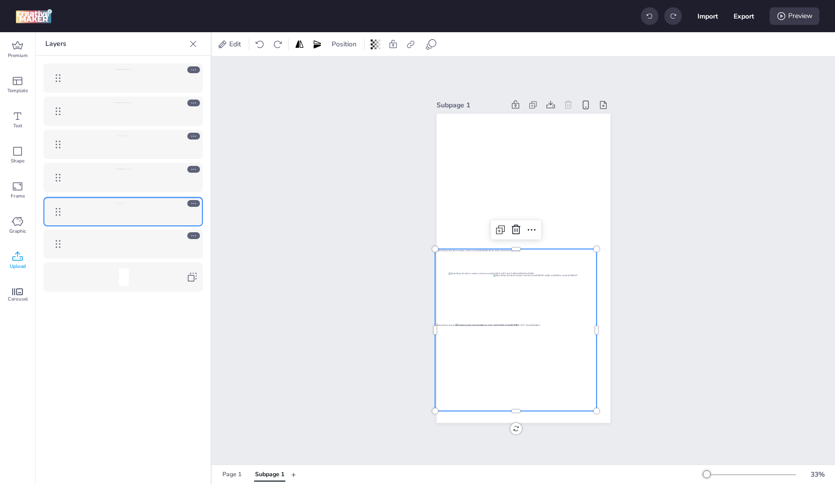
drag, startPoint x: 56, startPoint y: 179, endPoint x: 56, endPoint y: 213, distance: 34.2
drag, startPoint x: 64, startPoint y: 179, endPoint x: 66, endPoint y: 81, distance: 98.6
click at [65, 81] on body "Import Export Preview Premium Template Text Shape Frame Graphic Upload Carousel…" at bounding box center [417, 242] width 835 height 484
drag, startPoint x: 384, startPoint y: 306, endPoint x: 486, endPoint y: 319, distance: 102.7
click at [402, 309] on div "Subpage 1" at bounding box center [524, 261] width 624 height 408
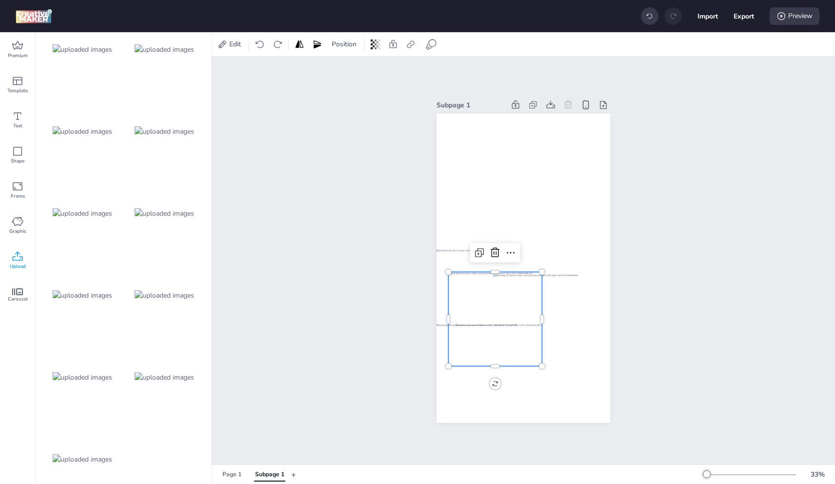
click at [489, 318] on div at bounding box center [495, 319] width 94 height 94
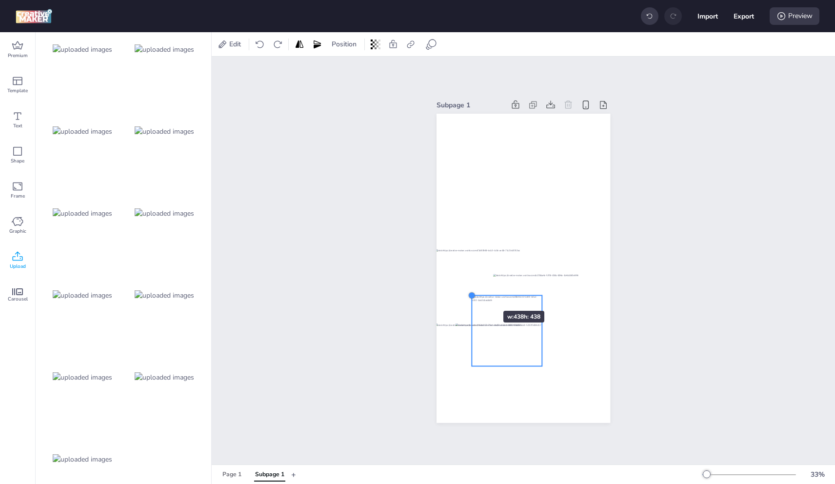
drag, startPoint x: 442, startPoint y: 270, endPoint x: 486, endPoint y: 307, distance: 57.9
click at [472, 291] on div at bounding box center [524, 268] width 174 height 309
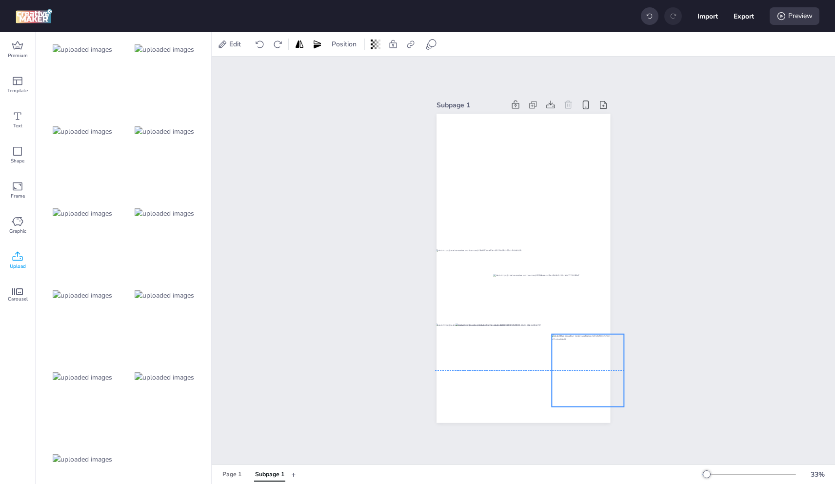
drag, startPoint x: 506, startPoint y: 327, endPoint x: 588, endPoint y: 367, distance: 91.0
click at [588, 367] on div at bounding box center [588, 370] width 73 height 73
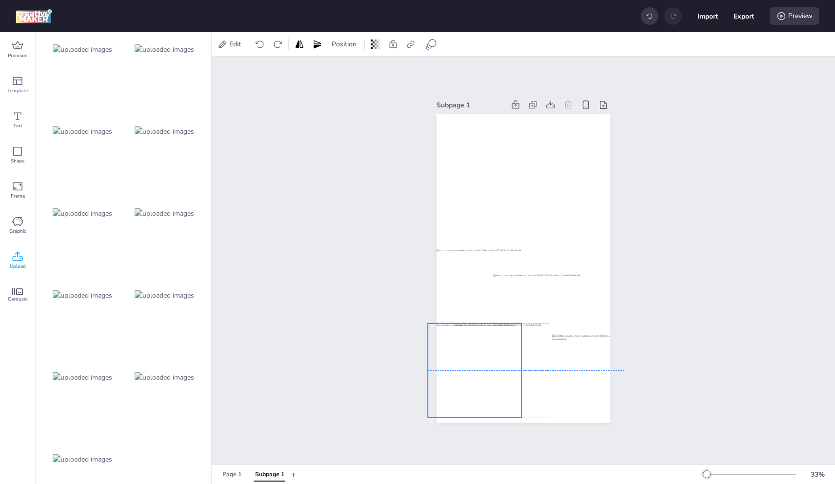
drag, startPoint x: 476, startPoint y: 367, endPoint x: 494, endPoint y: 366, distance: 18.6
click at [468, 367] on div at bounding box center [475, 371] width 94 height 94
click at [503, 358] on div at bounding box center [475, 371] width 94 height 94
drag, startPoint x: 519, startPoint y: 320, endPoint x: 528, endPoint y: 307, distance: 15.2
click at [531, 307] on div at bounding box center [535, 311] width 8 height 8
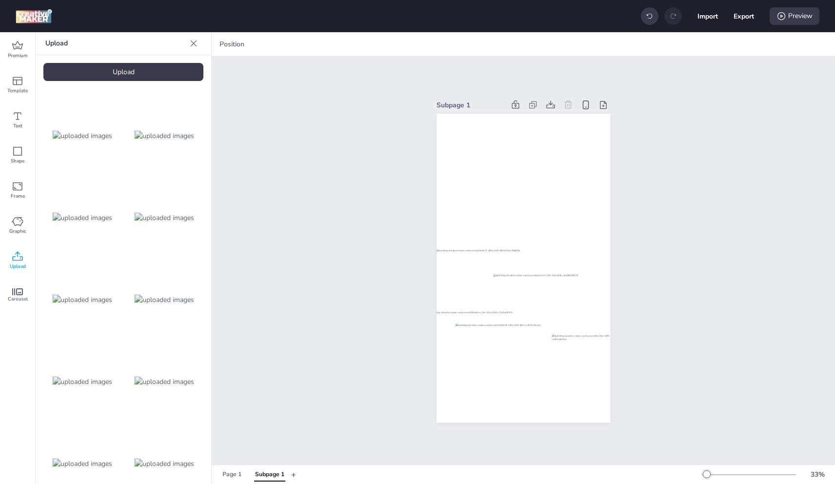
scroll to position [0, 0]
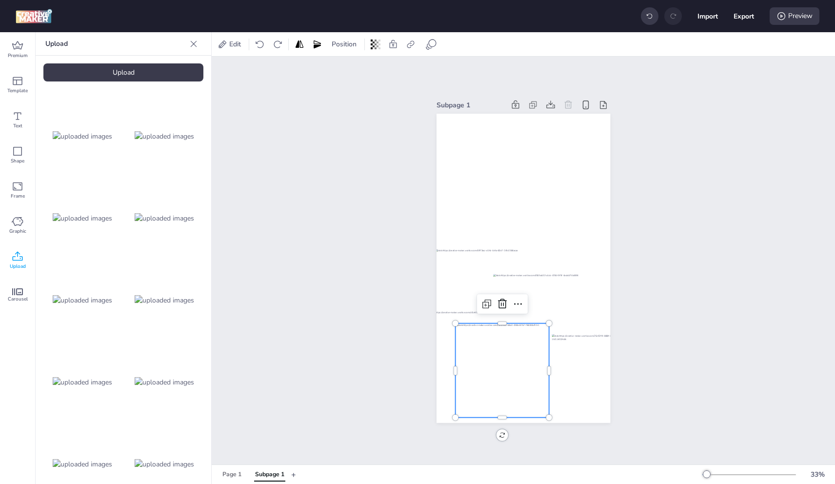
click at [535, 389] on div at bounding box center [502, 371] width 94 height 94
drag, startPoint x: 353, startPoint y: 39, endPoint x: 351, endPoint y: 43, distance: 5.0
click at [354, 40] on div "Position" at bounding box center [344, 45] width 33 height 16
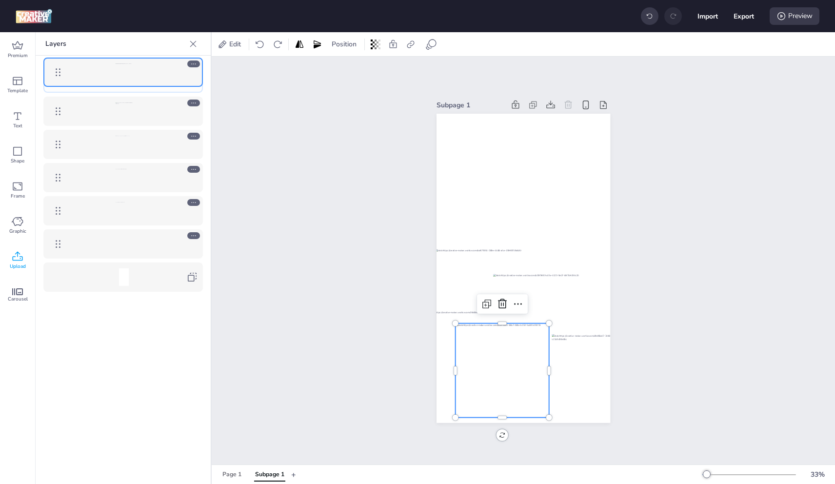
drag, startPoint x: 54, startPoint y: 142, endPoint x: 56, endPoint y: 70, distance: 72.2
click at [56, 70] on body "Import Export Preview Premium Template Text Shape Frame Graphic Upload Carousel…" at bounding box center [417, 242] width 835 height 484
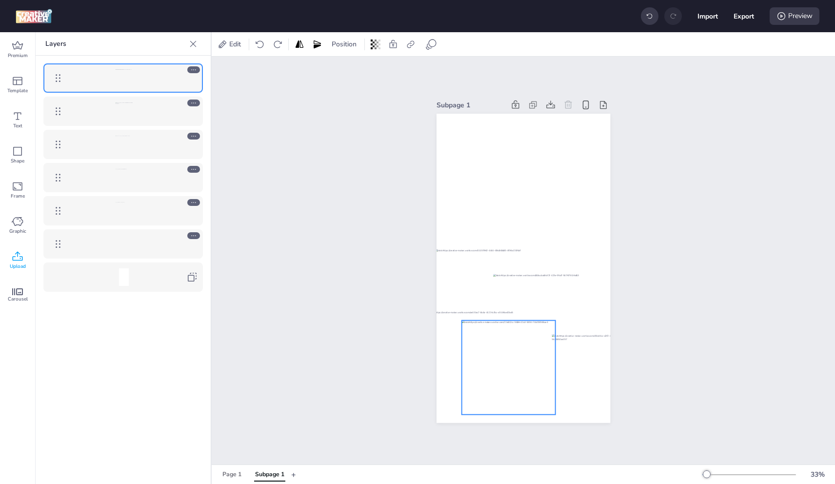
drag, startPoint x: 512, startPoint y: 376, endPoint x: 519, endPoint y: 373, distance: 7.0
click at [519, 373] on div at bounding box center [509, 368] width 94 height 94
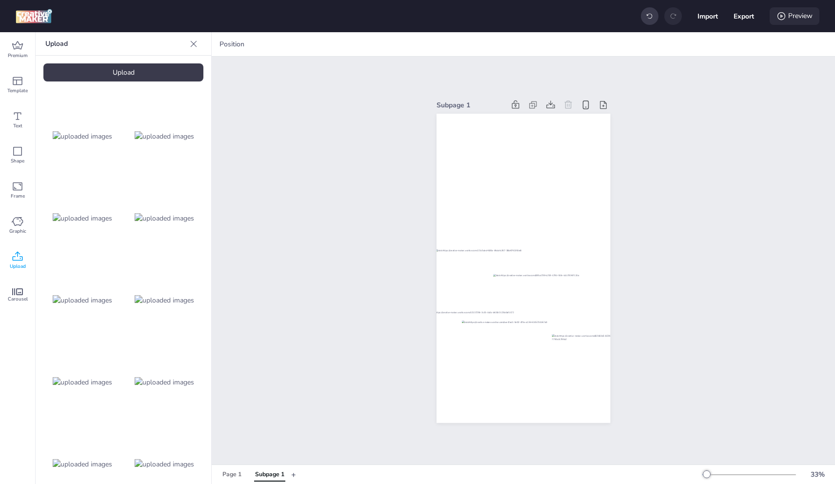
drag, startPoint x: 793, startPoint y: 15, endPoint x: 780, endPoint y: 22, distance: 15.1
click at [793, 15] on div "Preview" at bounding box center [795, 16] width 50 height 18
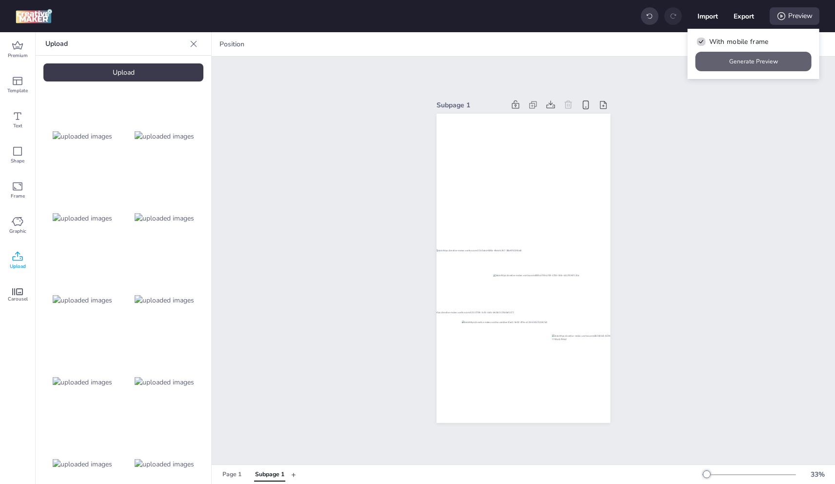
click at [742, 58] on button "Generate Preview" at bounding box center [754, 62] width 116 height 20
drag, startPoint x: 590, startPoint y: 359, endPoint x: 587, endPoint y: 354, distance: 6.4
click at [590, 359] on div at bounding box center [588, 370] width 73 height 73
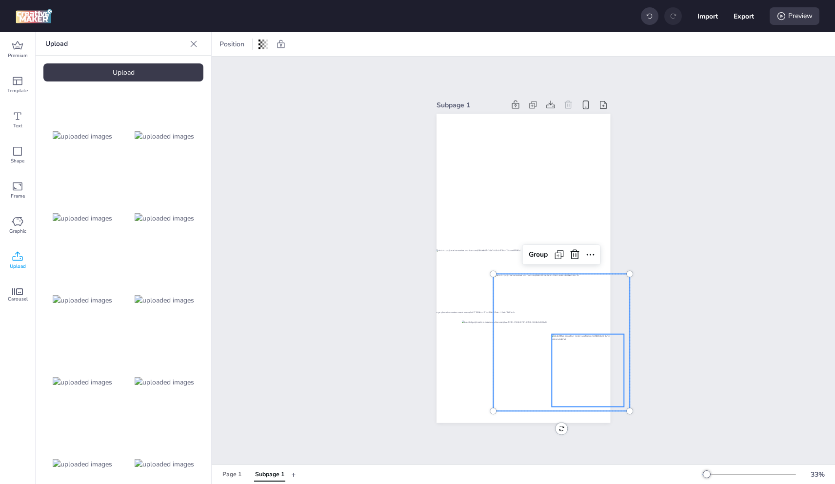
drag, startPoint x: 548, startPoint y: 315, endPoint x: 508, endPoint y: 313, distance: 39.1
click at [547, 315] on div at bounding box center [561, 342] width 137 height 137
drag, startPoint x: 516, startPoint y: 313, endPoint x: 496, endPoint y: 331, distance: 27.6
click at [516, 313] on div at bounding box center [481, 364] width 107 height 107
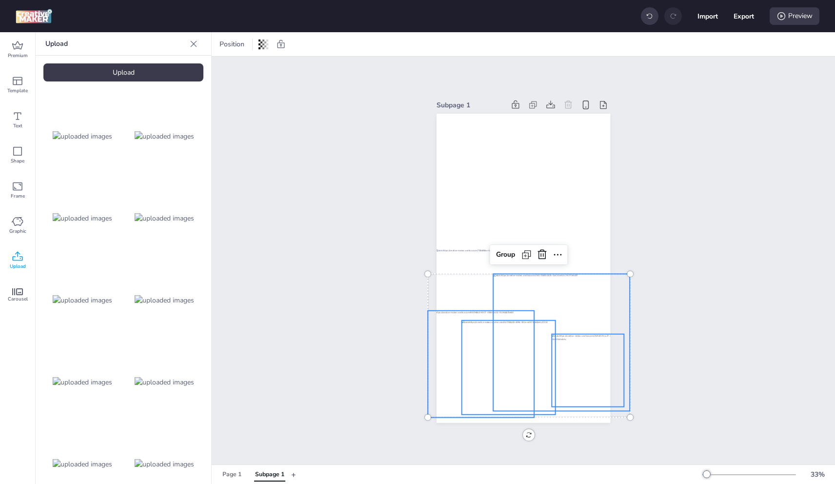
click at [504, 359] on div at bounding box center [509, 368] width 94 height 94
click at [515, 301] on div at bounding box center [561, 342] width 137 height 137
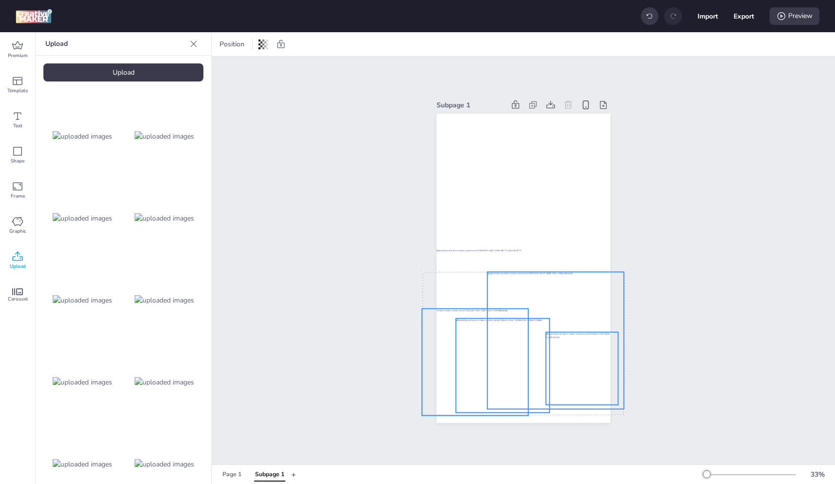
drag, startPoint x: 569, startPoint y: 319, endPoint x: 564, endPoint y: 317, distance: 6.2
click at [564, 317] on div at bounding box center [556, 340] width 137 height 137
drag, startPoint x: 298, startPoint y: 281, endPoint x: 402, endPoint y: 289, distance: 104.2
click at [315, 282] on div "Subpage 1 Group" at bounding box center [524, 261] width 624 height 408
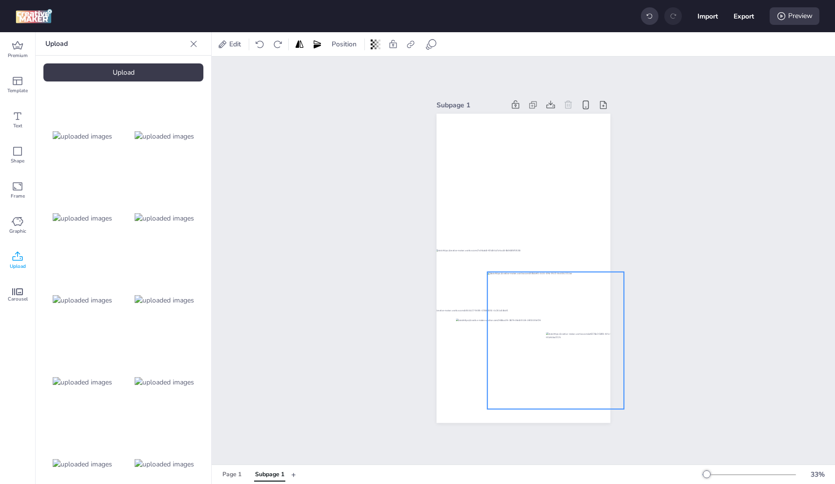
click at [492, 294] on div at bounding box center [556, 340] width 137 height 137
click at [368, 46] on div "Position" at bounding box center [364, 45] width 72 height 16
click at [344, 41] on span "Position" at bounding box center [344, 44] width 29 height 10
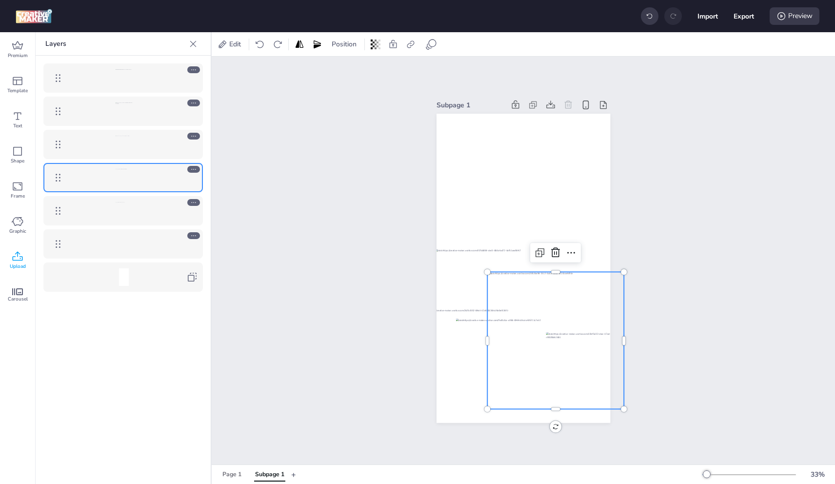
click at [152, 143] on div at bounding box center [124, 145] width 113 height 18
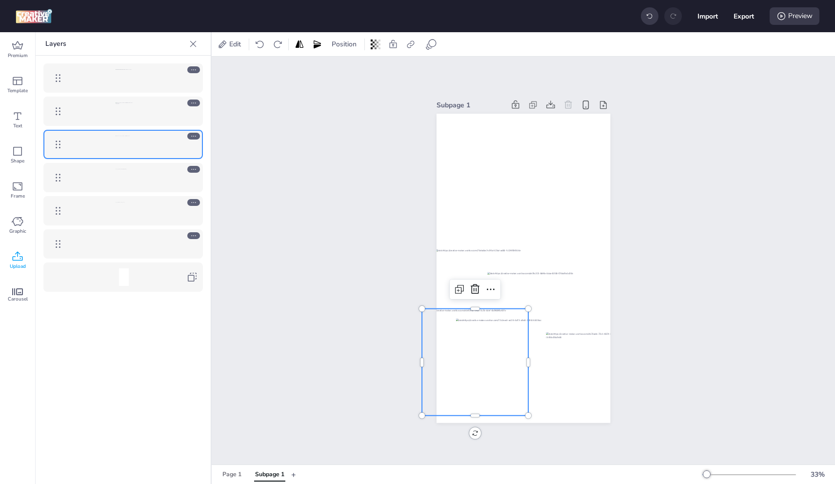
click at [149, 203] on div at bounding box center [124, 211] width 113 height 18
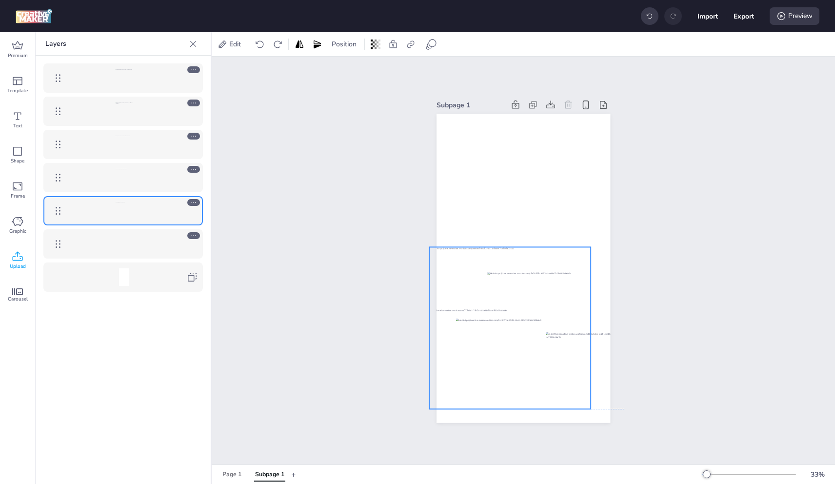
drag, startPoint x: 491, startPoint y: 249, endPoint x: 485, endPoint y: 246, distance: 6.3
click at [485, 247] on div at bounding box center [510, 328] width 162 height 162
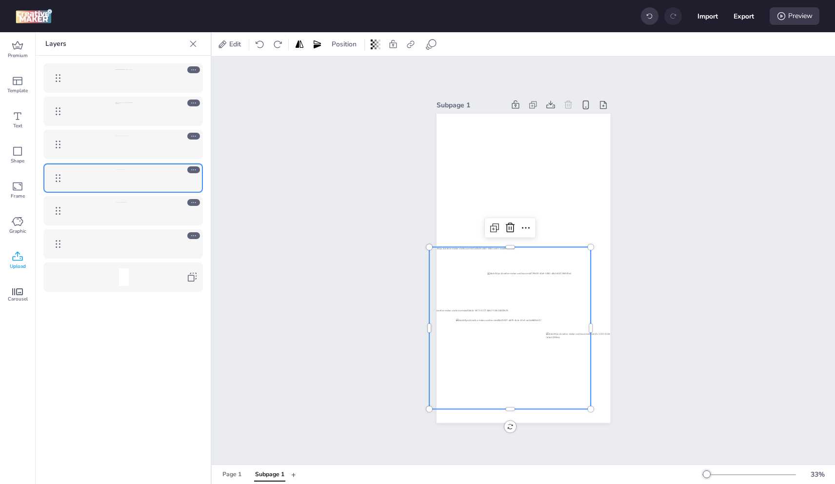
drag, startPoint x: 60, startPoint y: 209, endPoint x: 61, endPoint y: 169, distance: 40.5
click at [61, 169] on body "Import Export Preview Premium Template Text Shape Frame Graphic Upload Carousel…" at bounding box center [417, 242] width 835 height 484
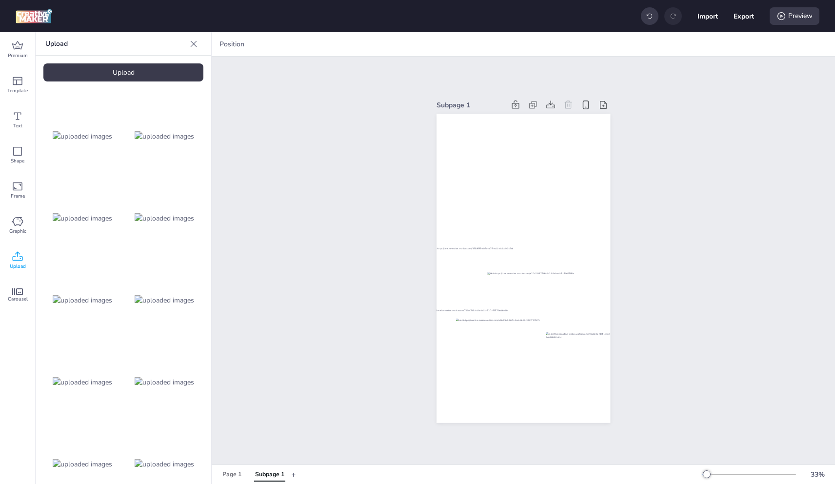
drag, startPoint x: 808, startPoint y: 18, endPoint x: 792, endPoint y: 28, distance: 19.1
click at [808, 18] on div "Preview" at bounding box center [795, 16] width 50 height 18
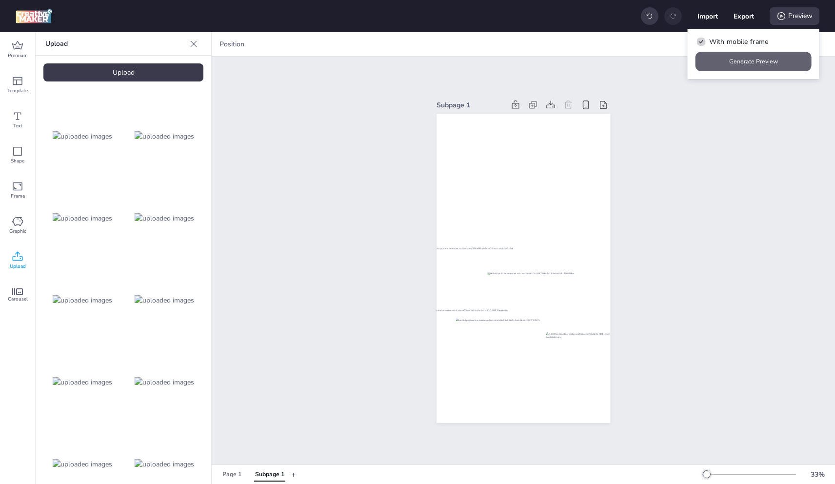
click at [765, 61] on button "Generate Preview" at bounding box center [754, 62] width 116 height 20
click at [730, 71] on button "Generate Preview" at bounding box center [754, 61] width 113 height 19
click at [228, 472] on div "Page 1" at bounding box center [232, 474] width 19 height 9
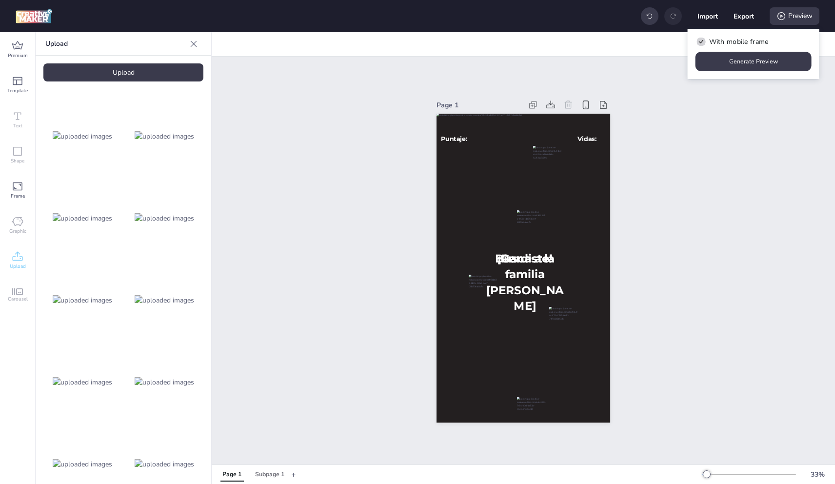
click at [447, 100] on div "Page 1" at bounding box center [480, 105] width 86 height 10
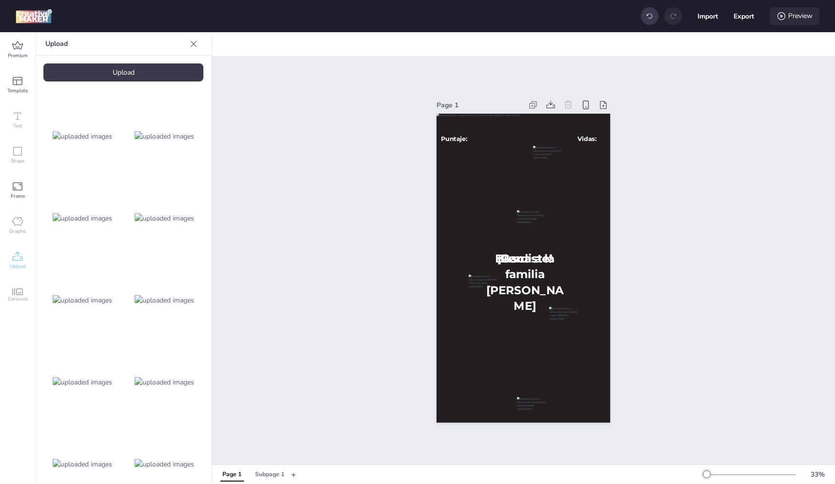
click at [791, 17] on div "Preview" at bounding box center [795, 16] width 50 height 18
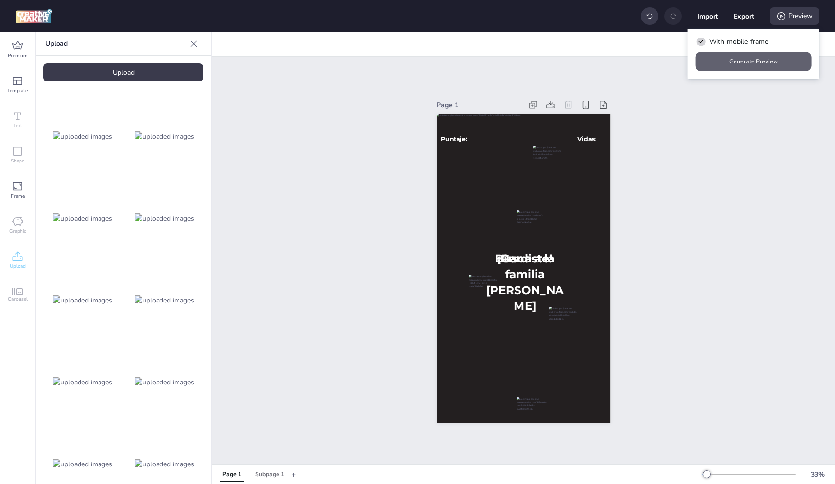
click at [768, 59] on button "Generate Preview" at bounding box center [754, 62] width 116 height 20
click at [772, 56] on button "Generate Preview" at bounding box center [754, 62] width 116 height 20
